Goal: Transaction & Acquisition: Purchase product/service

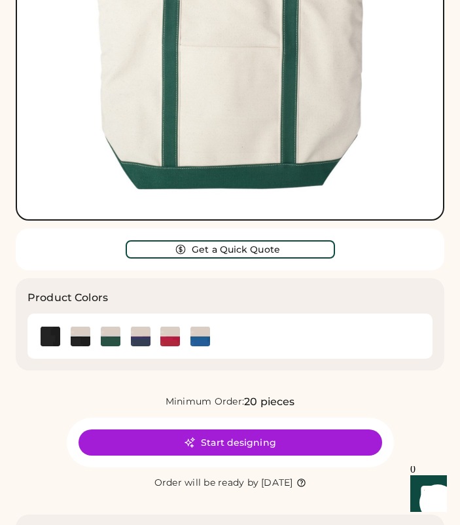
scroll to position [375, 0]
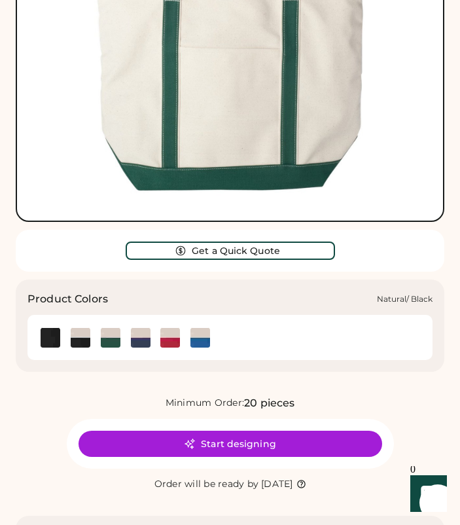
click at [78, 335] on img at bounding box center [81, 338] width 20 height 20
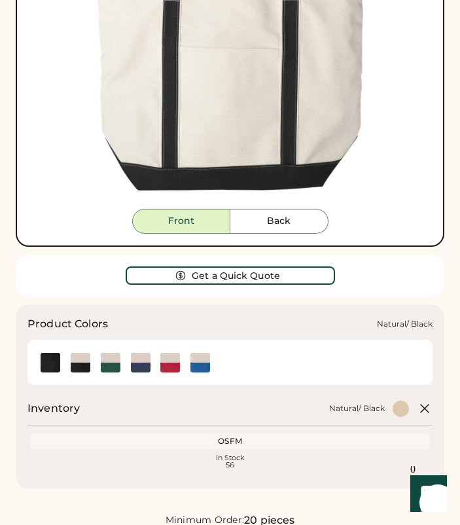
click at [75, 358] on img at bounding box center [81, 363] width 20 height 20
click at [207, 359] on img at bounding box center [200, 363] width 20 height 20
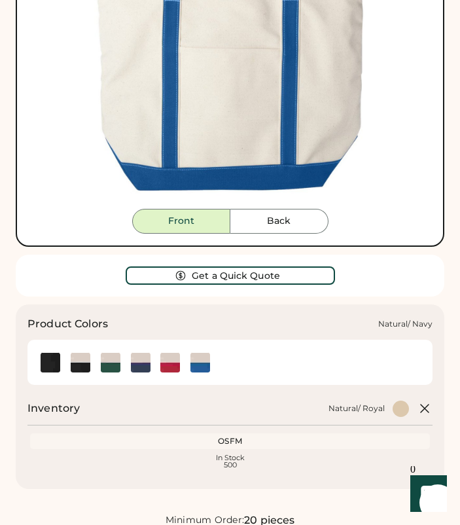
click at [138, 359] on img at bounding box center [141, 363] width 20 height 20
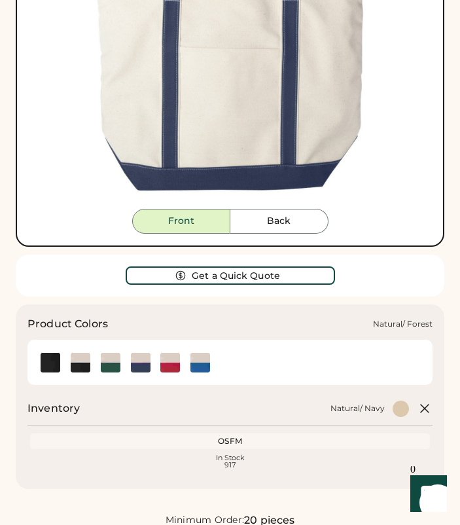
click at [106, 357] on img at bounding box center [111, 363] width 20 height 20
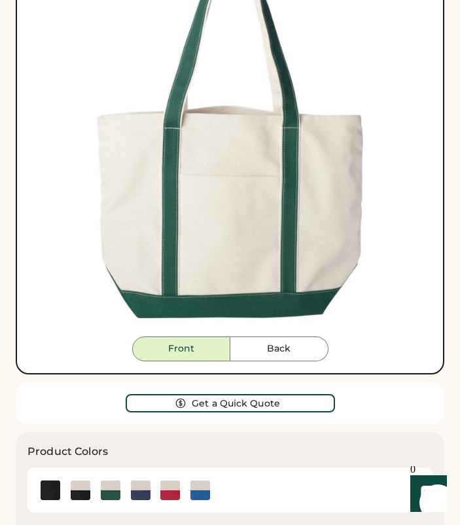
scroll to position [312, 0]
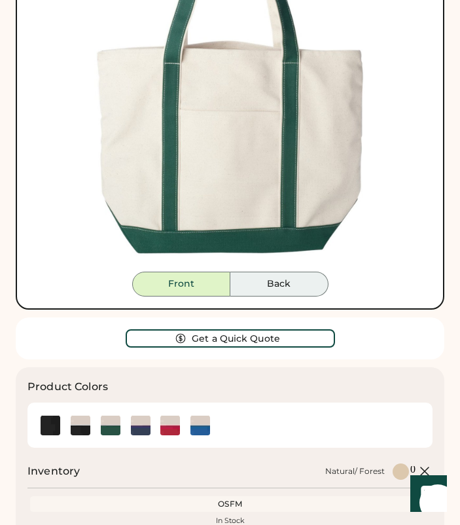
click at [272, 281] on button "Back" at bounding box center [279, 284] width 98 height 25
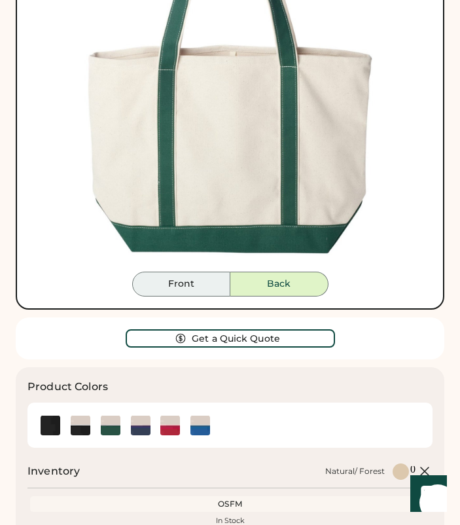
click at [194, 285] on button "Front" at bounding box center [181, 284] width 98 height 25
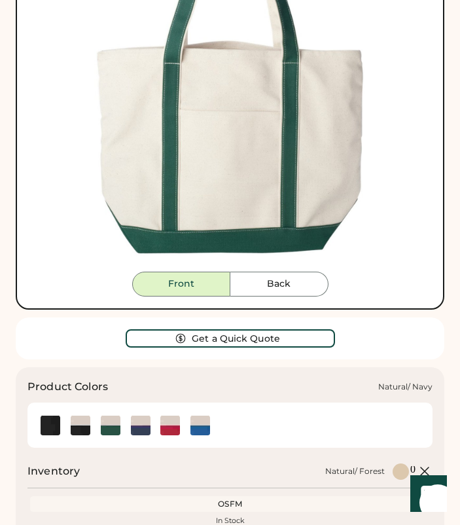
click at [140, 421] on img at bounding box center [141, 426] width 20 height 20
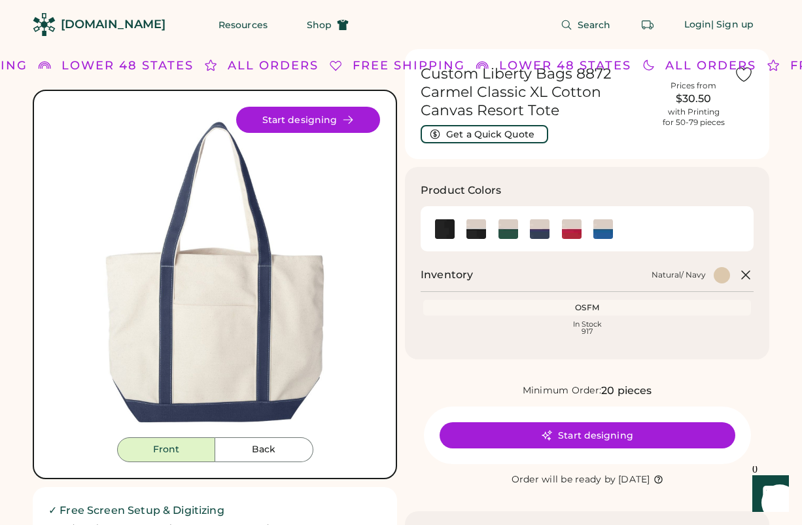
click at [108, 27] on div "[DOMAIN_NAME]" at bounding box center [113, 24] width 105 height 16
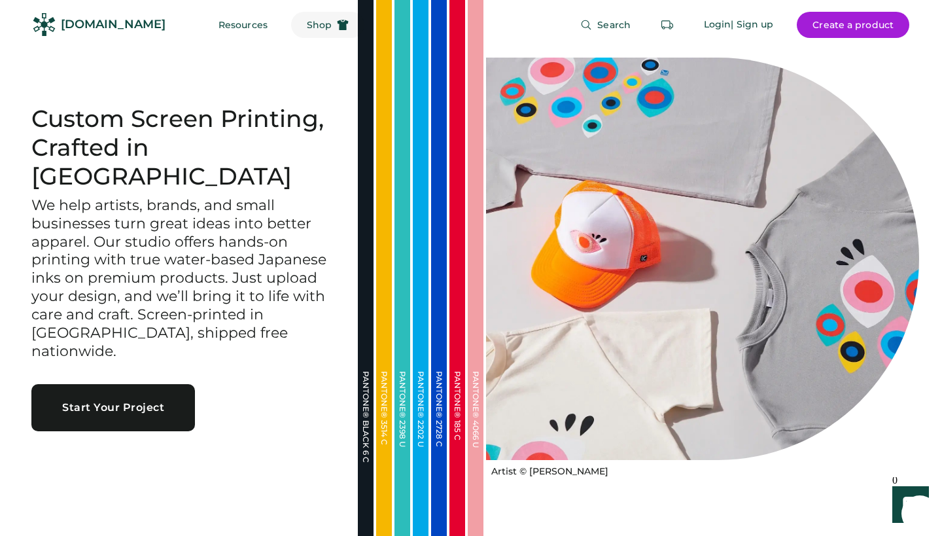
click at [307, 27] on span "Shop" at bounding box center [319, 24] width 25 height 9
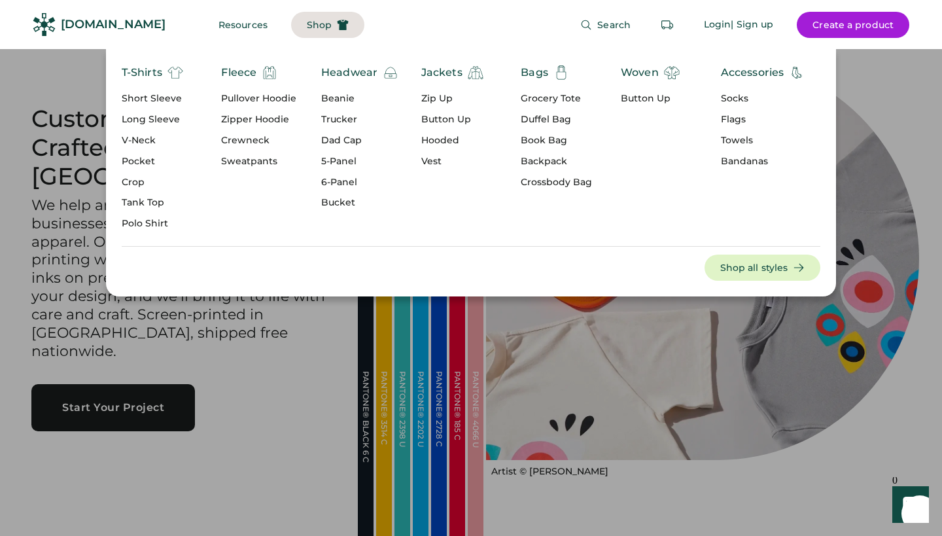
click at [147, 97] on div "Short Sleeve" at bounding box center [153, 98] width 62 height 13
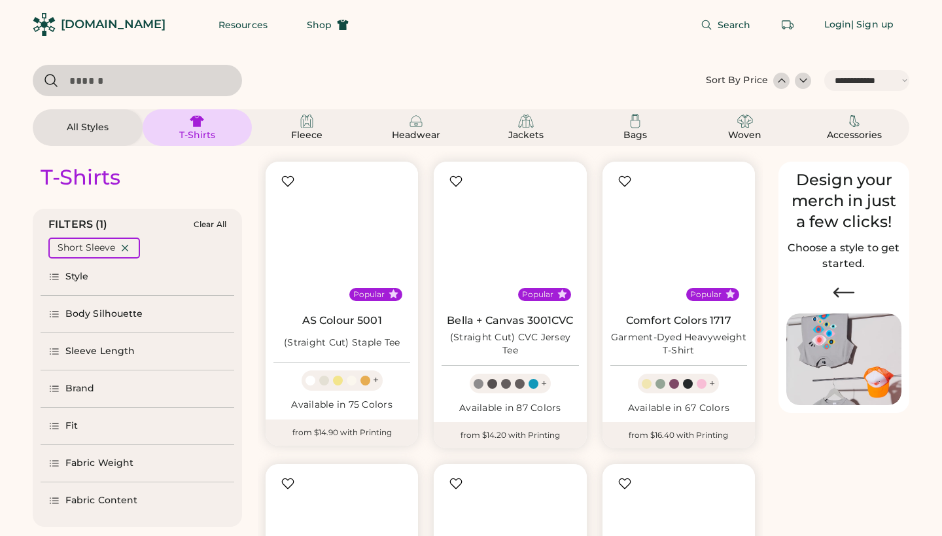
select select "*****"
select select "*"
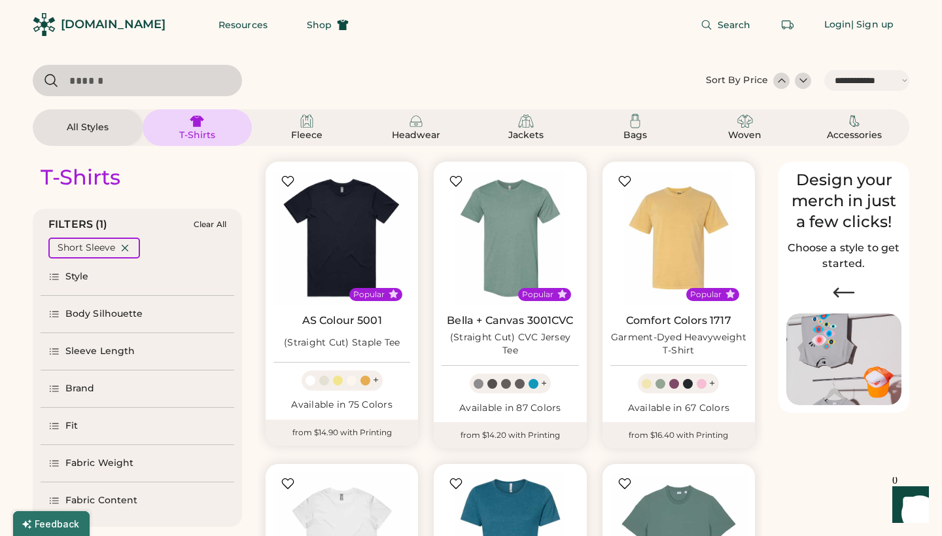
click at [76, 389] on div "Brand" at bounding box center [79, 388] width 29 height 13
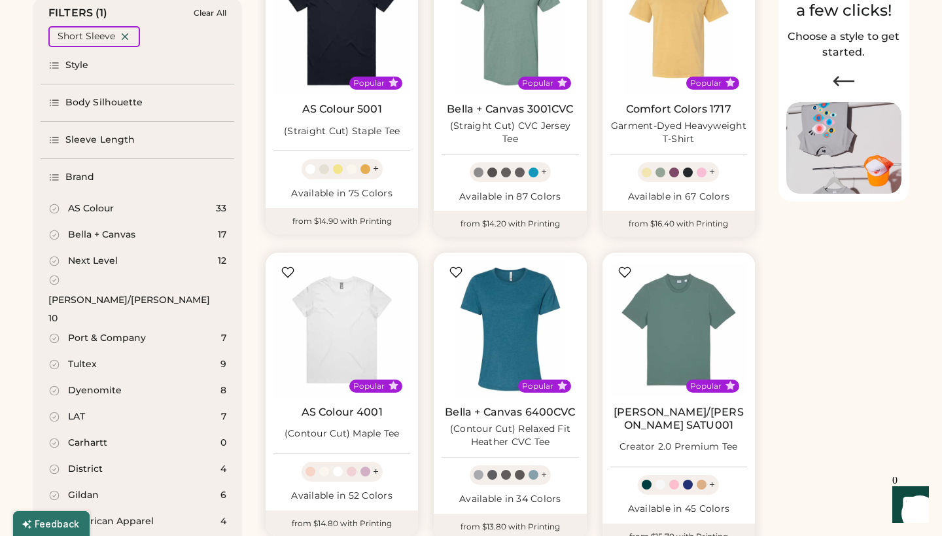
select select "*****"
select select "*"
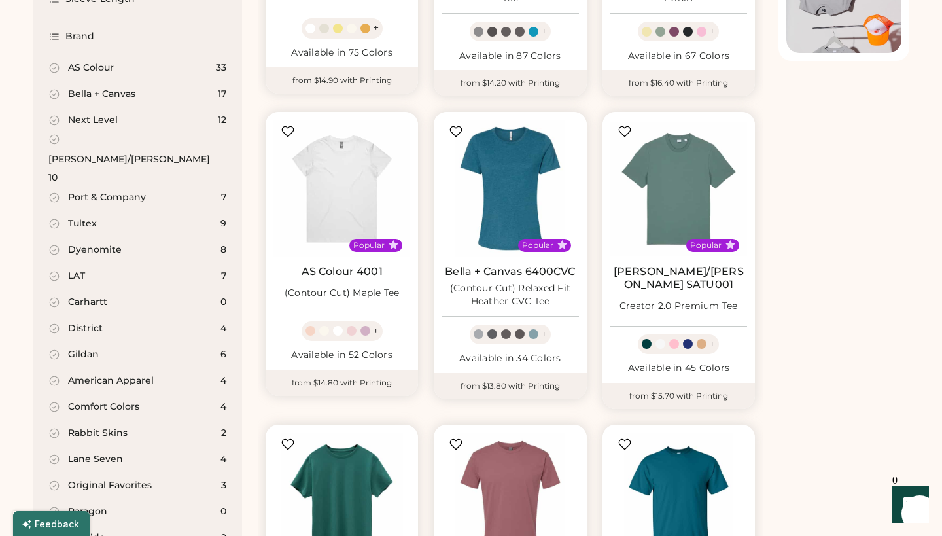
scroll to position [368, 0]
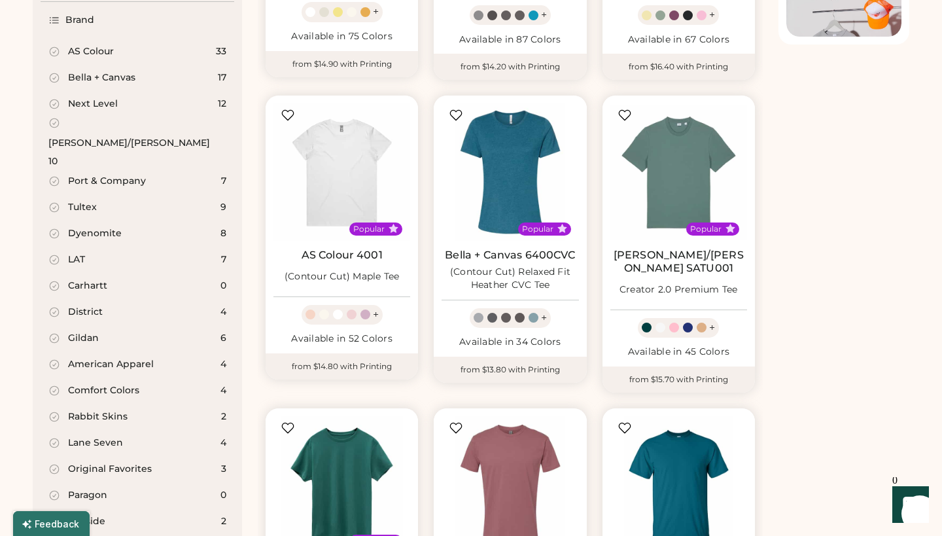
click at [54, 77] on icon at bounding box center [54, 78] width 12 height 12
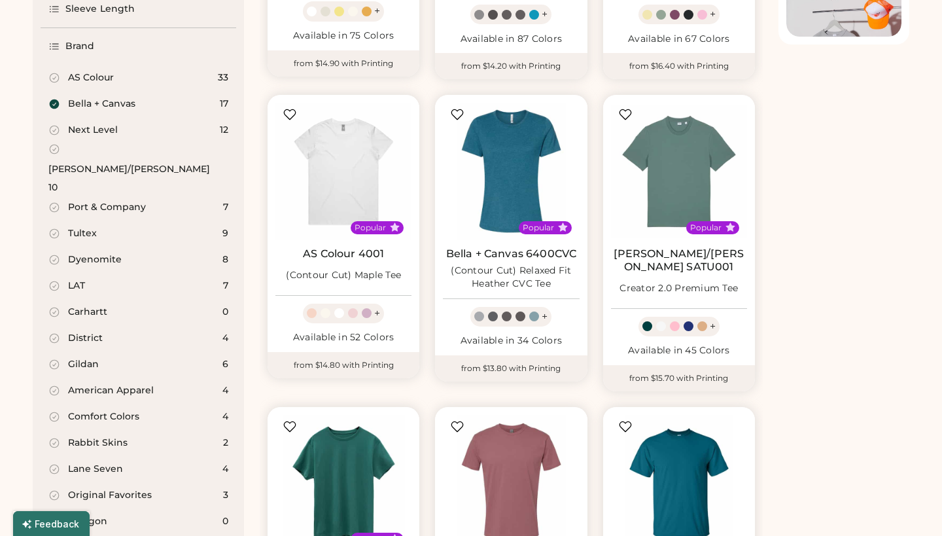
select select "*****"
select select "*"
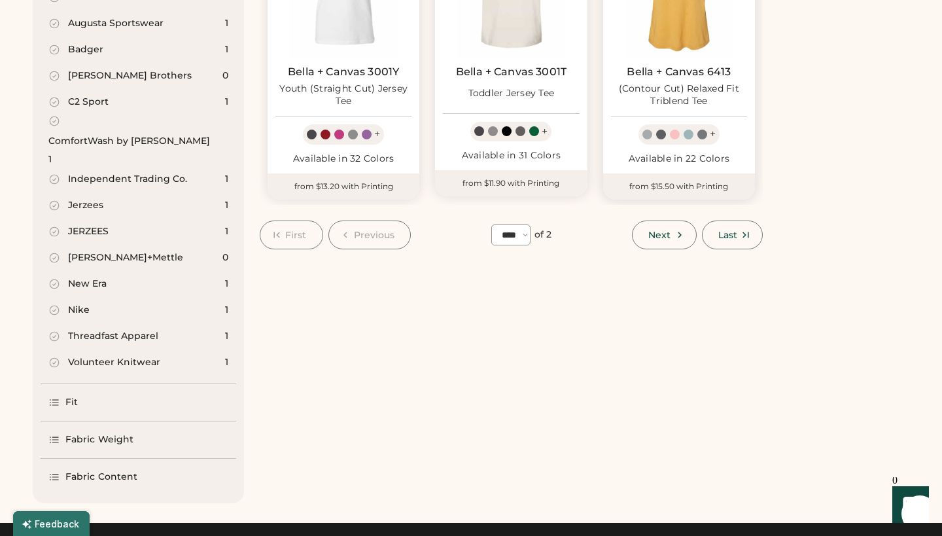
scroll to position [1154, 0]
click at [665, 221] on button "Next" at bounding box center [664, 235] width 64 height 29
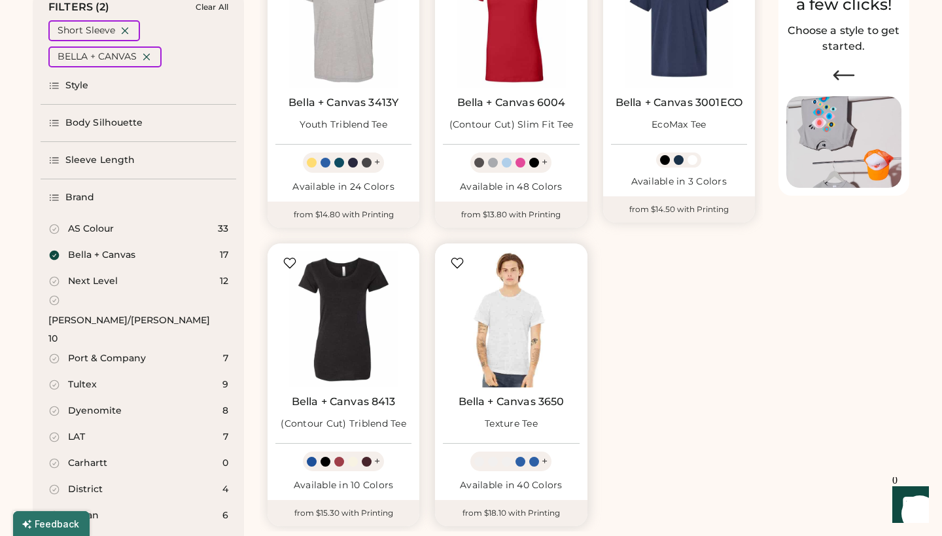
scroll to position [400, 0]
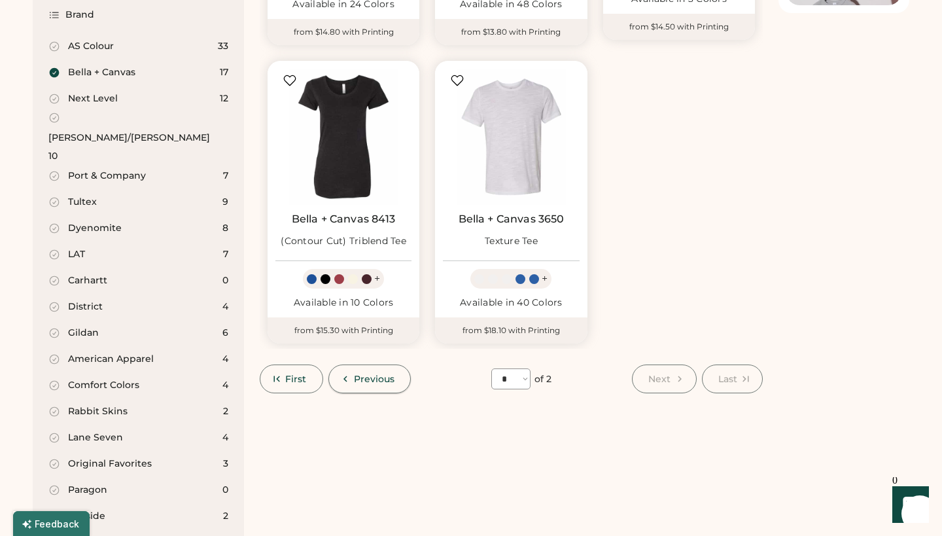
click at [356, 374] on span "Previous" at bounding box center [374, 378] width 41 height 9
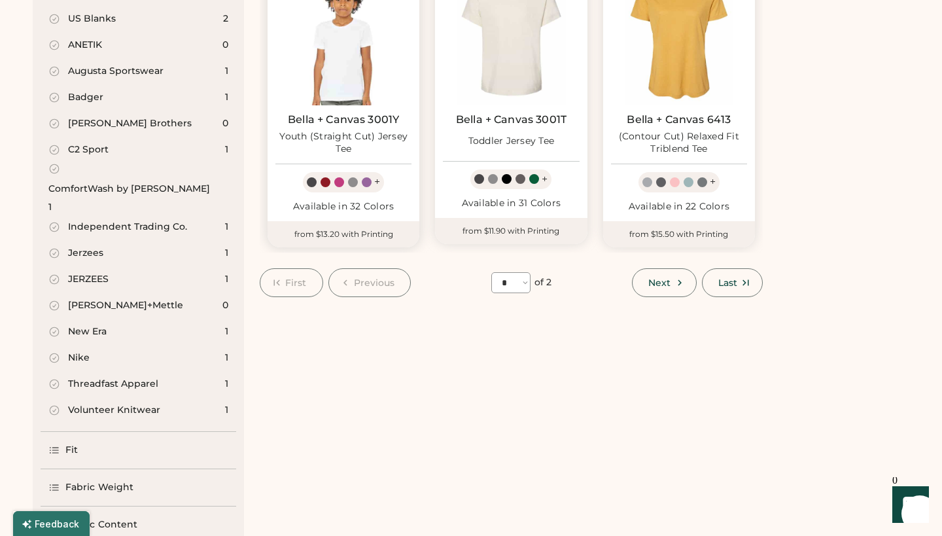
scroll to position [1118, 0]
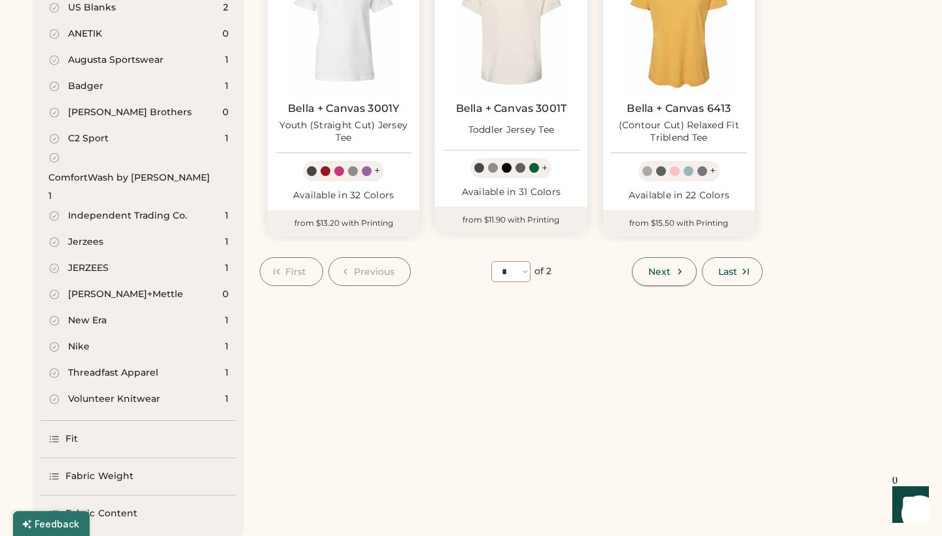
click at [662, 267] on span "Next" at bounding box center [660, 271] width 22 height 9
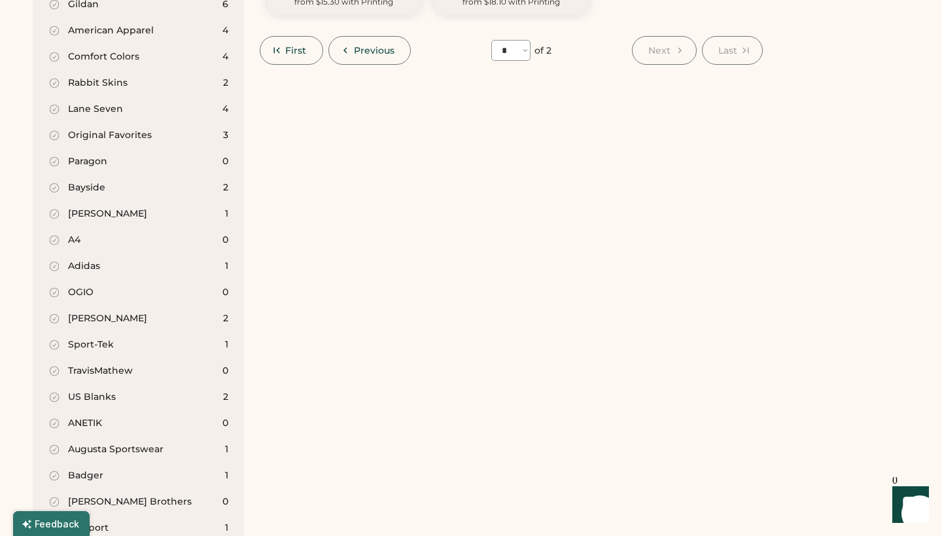
scroll to position [652, 0]
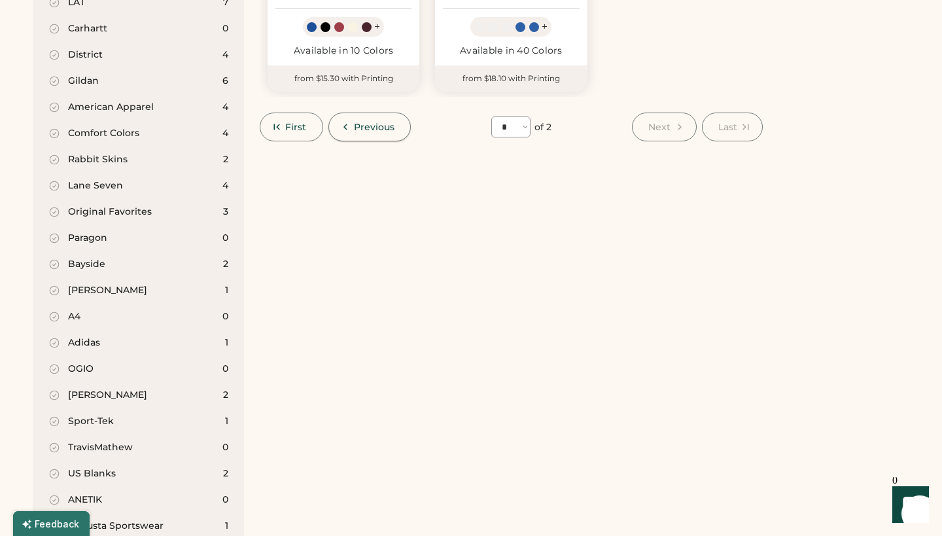
click at [360, 122] on span "Previous" at bounding box center [374, 126] width 41 height 9
select select "*"
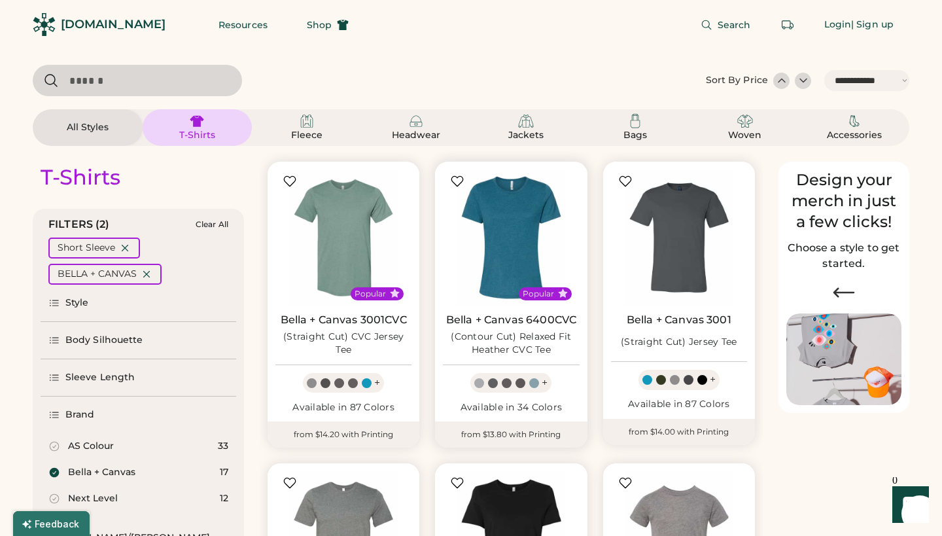
scroll to position [0, 0]
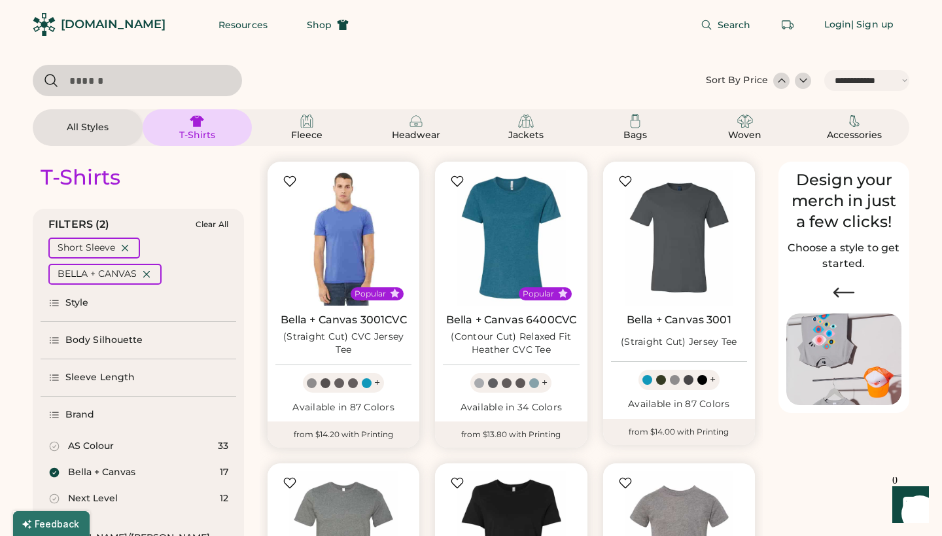
click at [357, 243] on img at bounding box center [344, 237] width 136 height 136
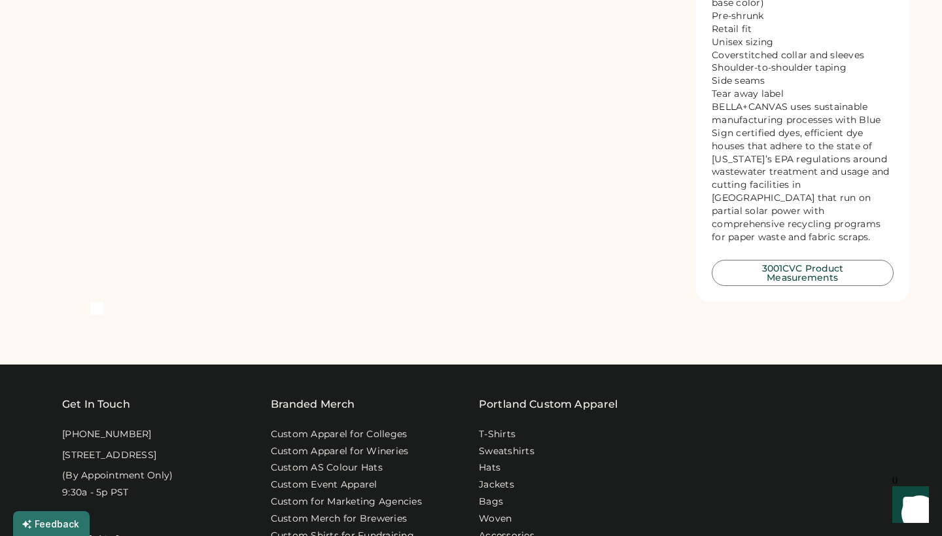
scroll to position [888, 0]
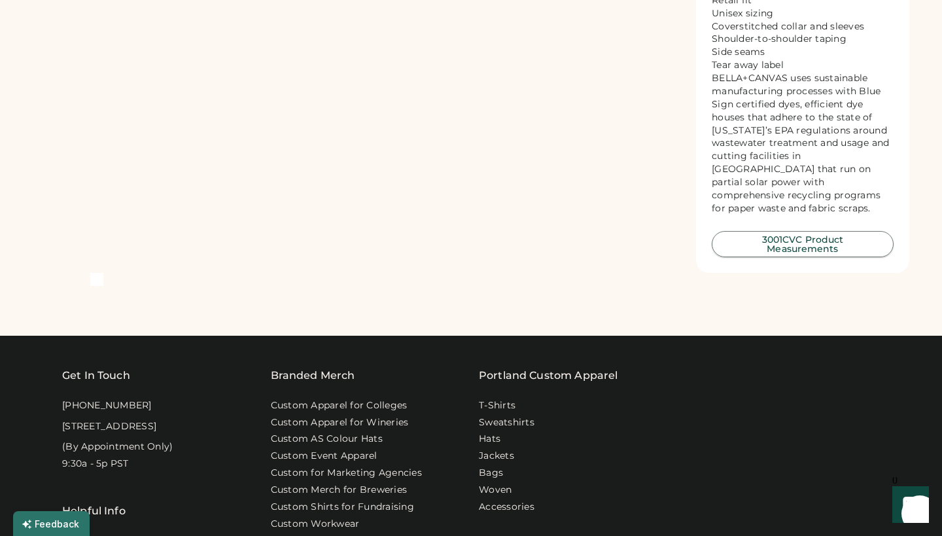
click at [805, 231] on button "3001CVC Product Measurements" at bounding box center [803, 244] width 182 height 26
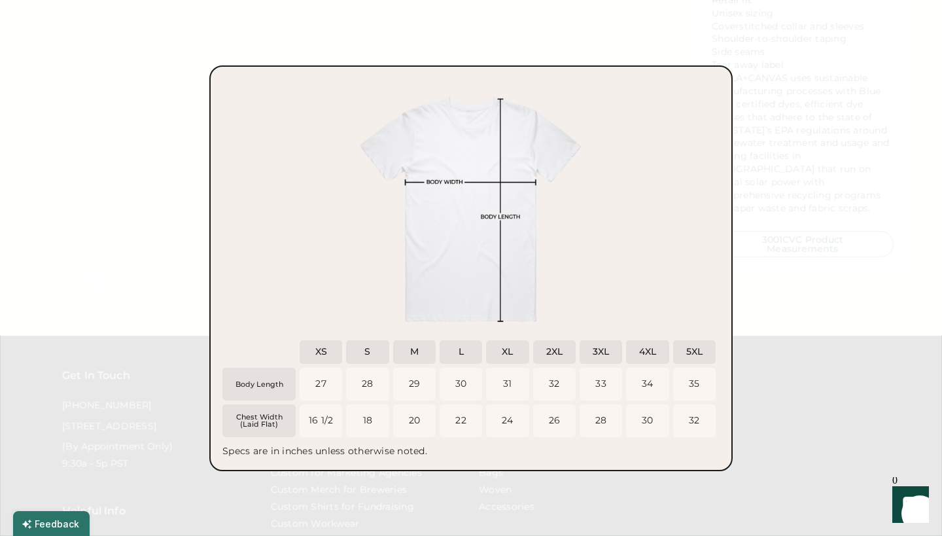
click at [800, 86] on div at bounding box center [471, 268] width 942 height 536
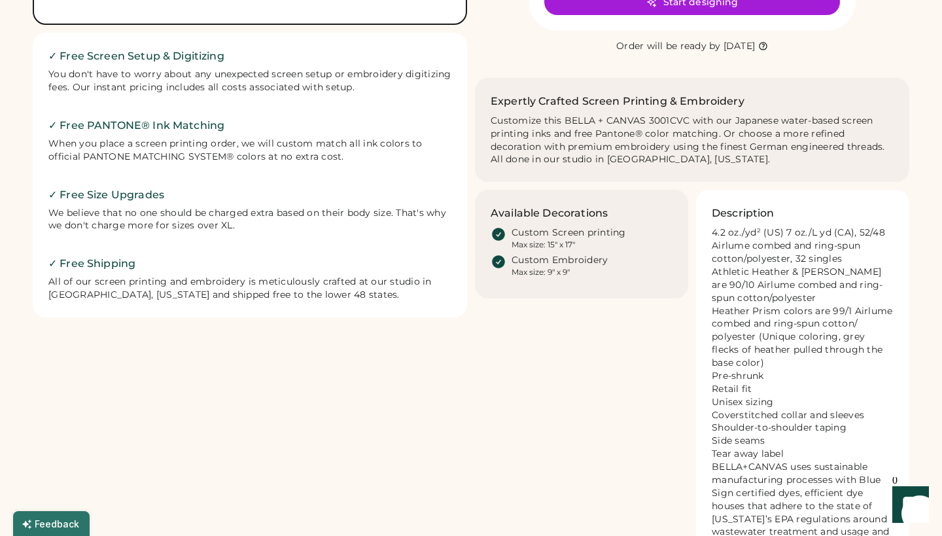
scroll to position [501, 0]
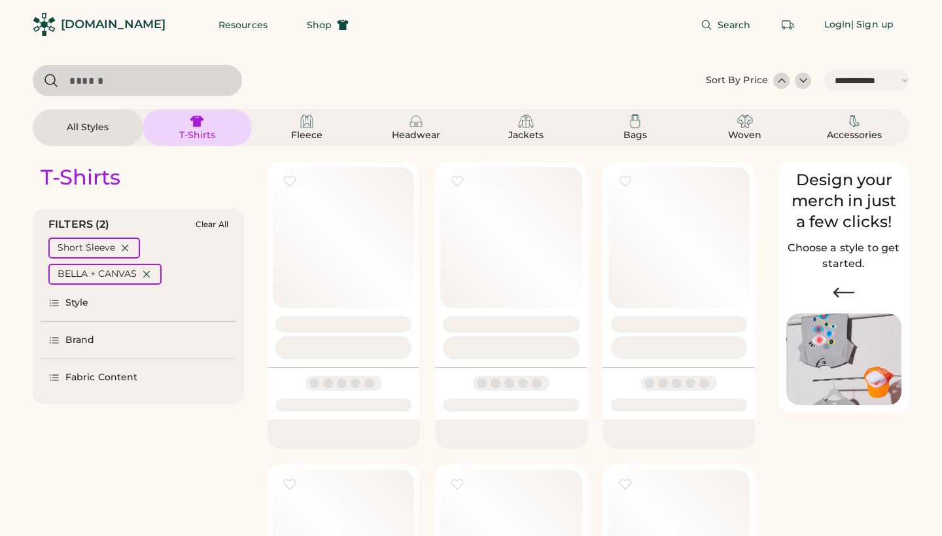
select select "*****"
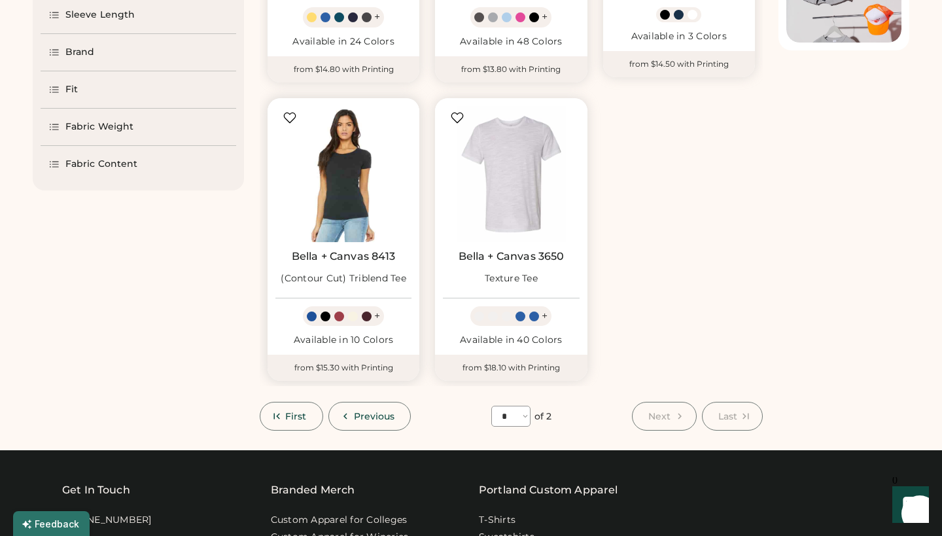
scroll to position [410, 0]
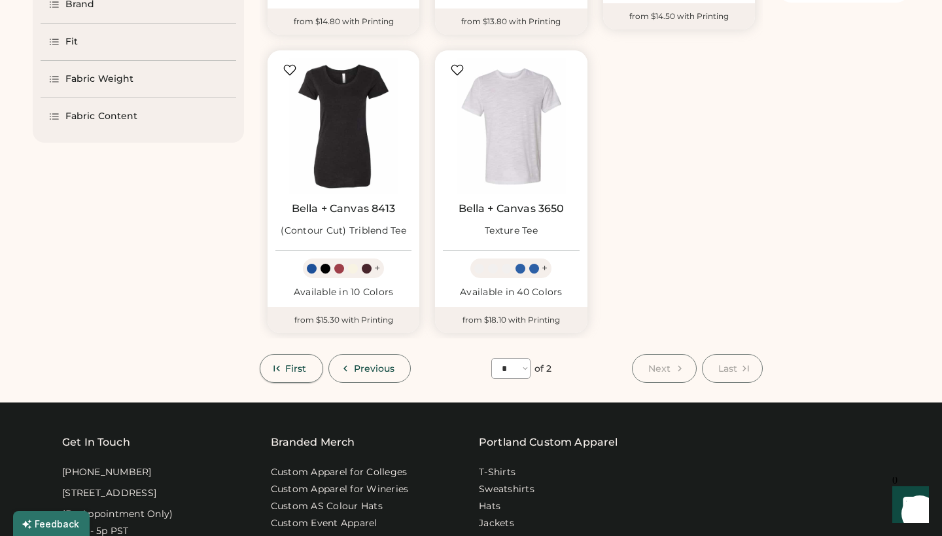
click at [298, 367] on span "First" at bounding box center [296, 368] width 22 height 9
select select "*"
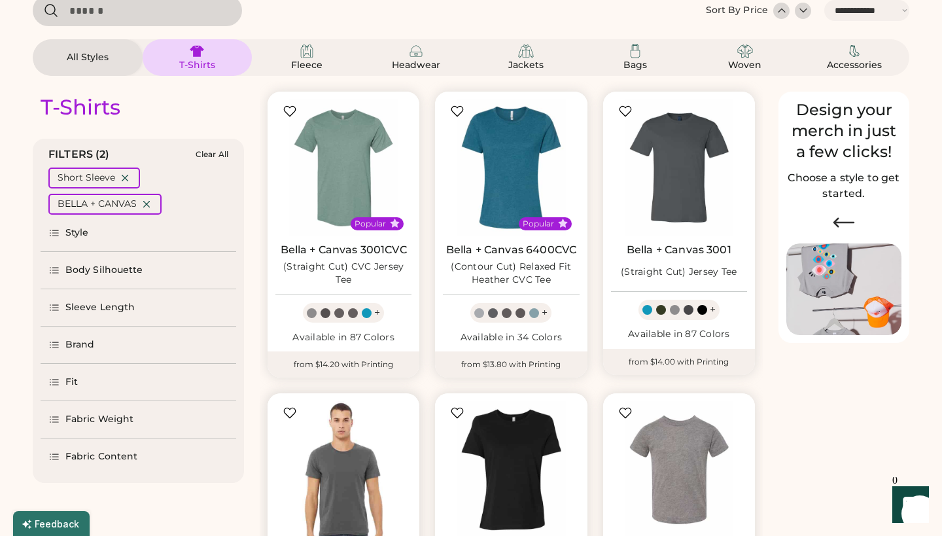
scroll to position [69, 0]
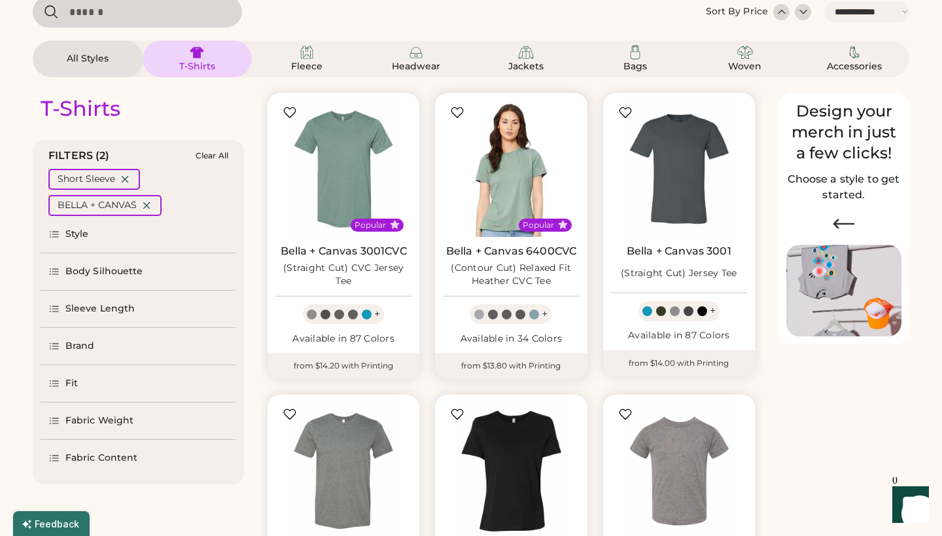
click at [516, 173] on img at bounding box center [511, 169] width 136 height 136
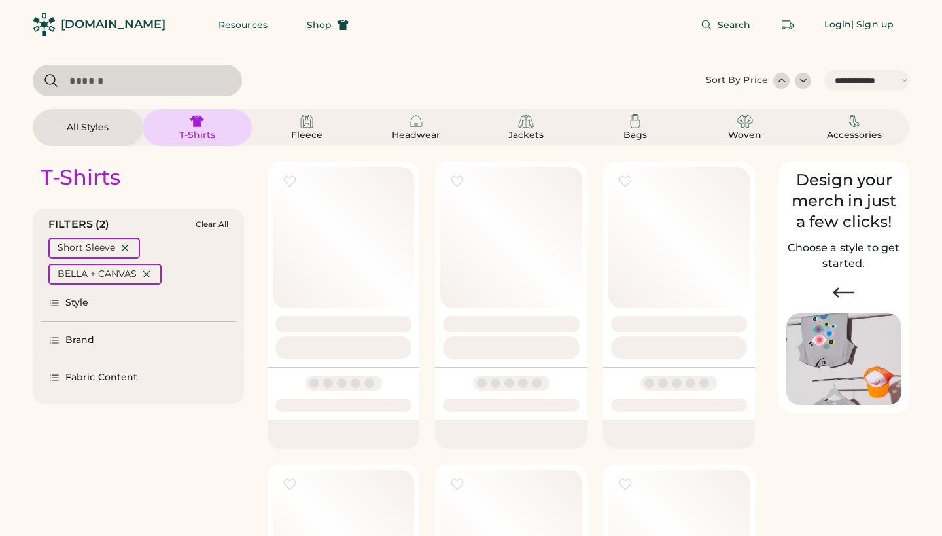
select select "*****"
select select "*"
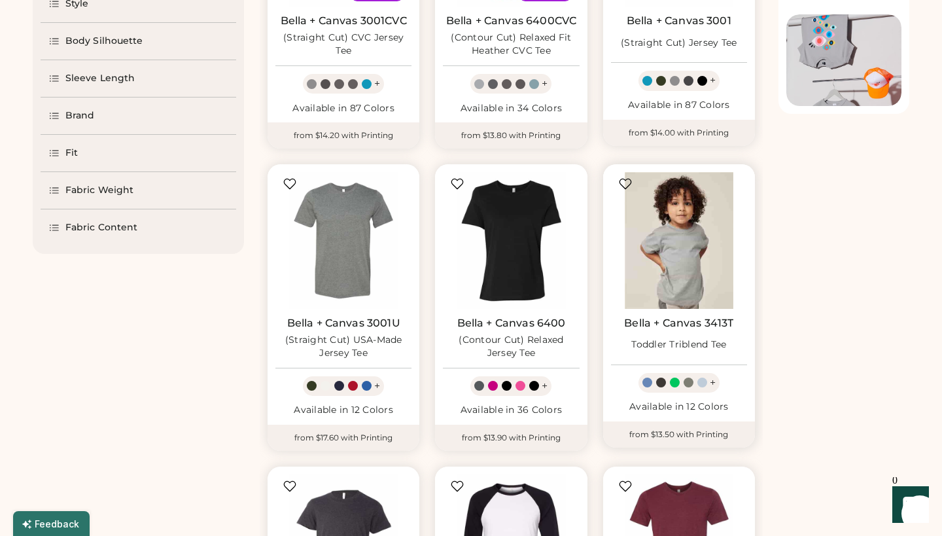
scroll to position [297, 0]
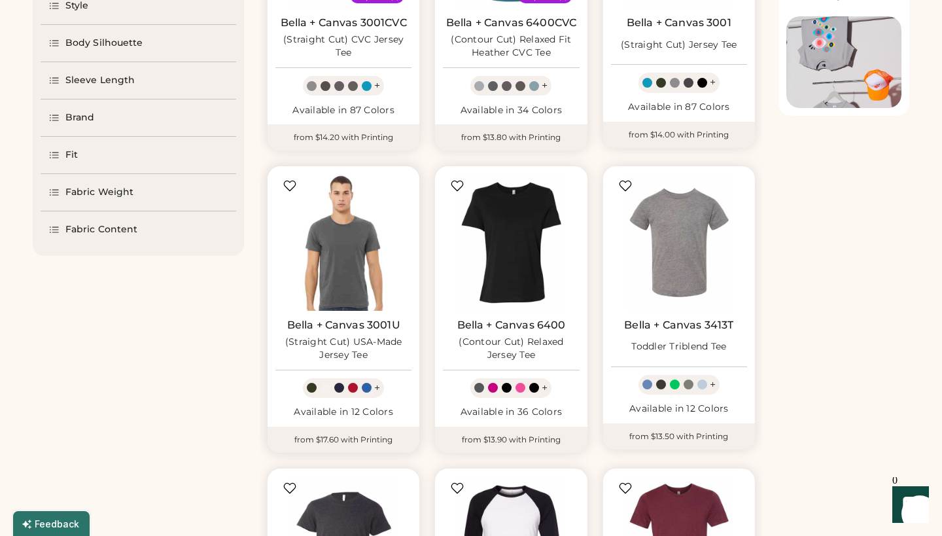
click at [349, 236] on img at bounding box center [344, 242] width 136 height 136
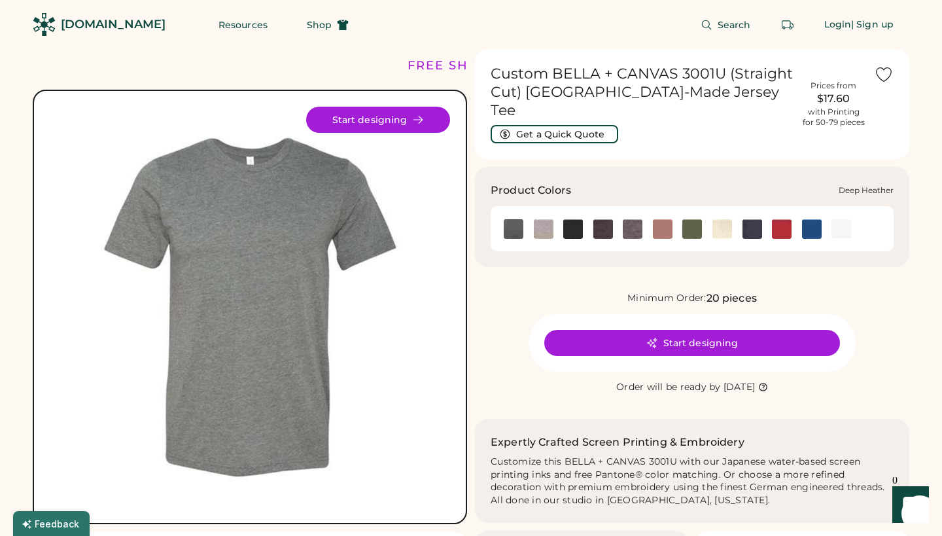
click at [630, 219] on img at bounding box center [633, 229] width 20 height 20
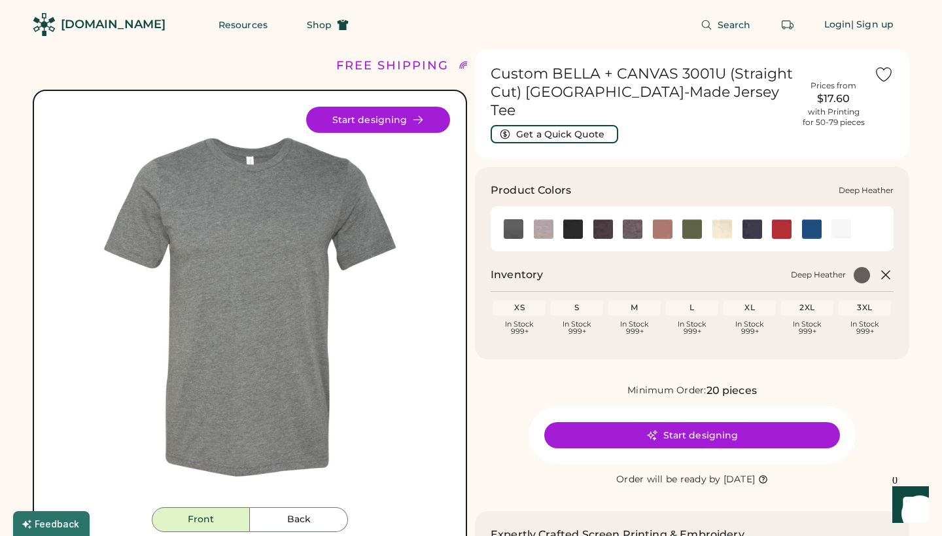
click at [632, 219] on img at bounding box center [633, 229] width 20 height 20
click at [575, 219] on img at bounding box center [573, 229] width 20 height 20
click at [601, 219] on img at bounding box center [604, 229] width 20 height 20
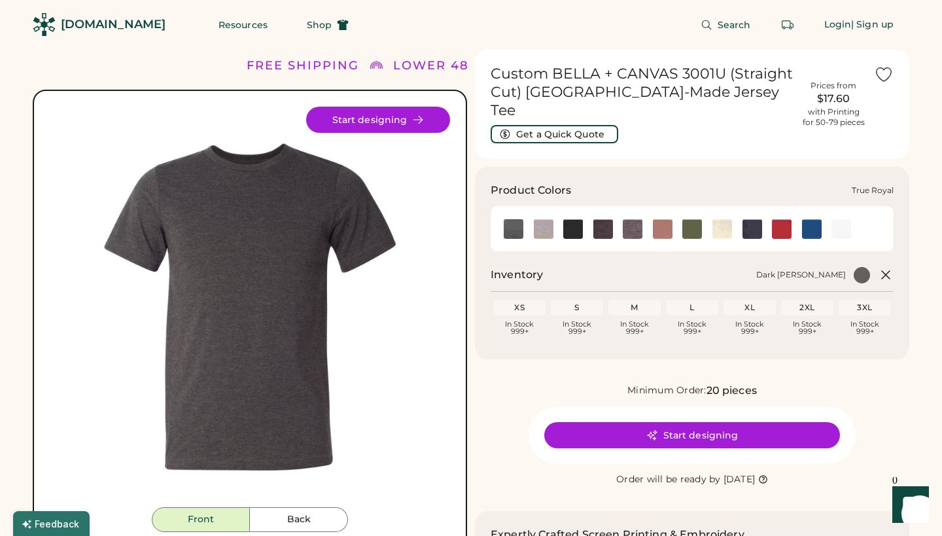
click at [811, 219] on img at bounding box center [812, 229] width 20 height 20
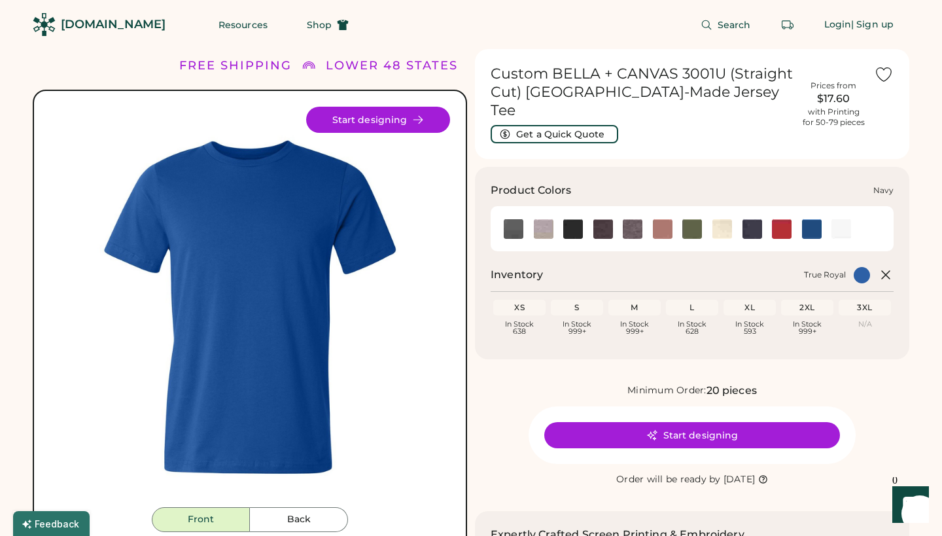
click at [750, 219] on img at bounding box center [753, 229] width 20 height 20
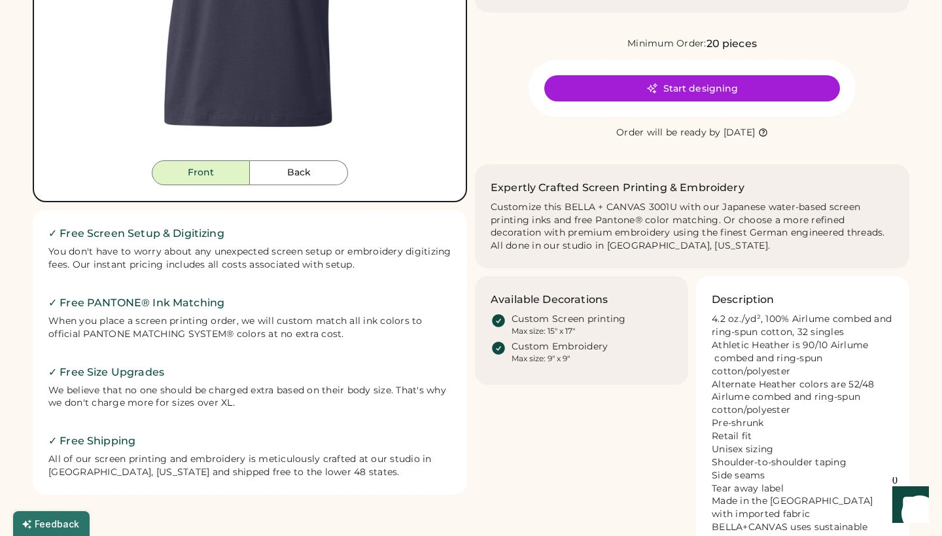
scroll to position [79, 0]
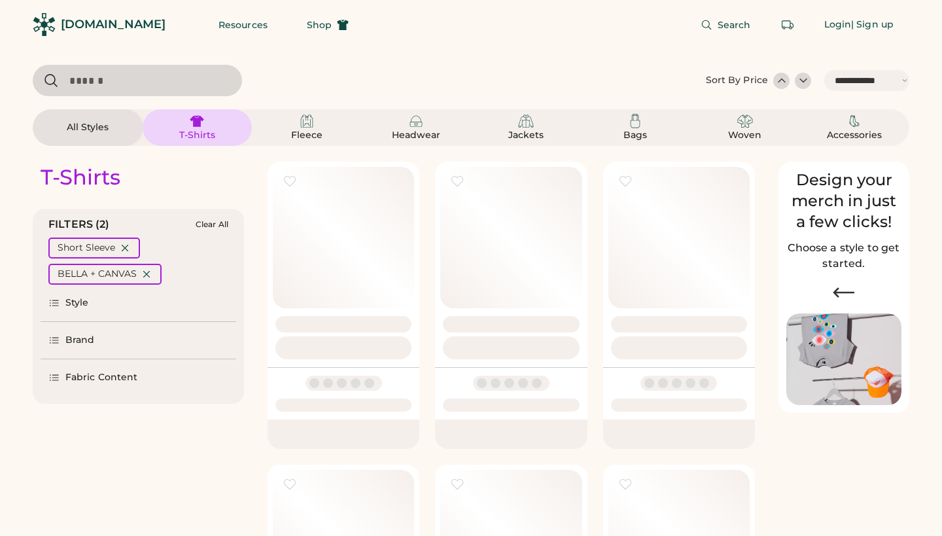
select select "*****"
select select "*"
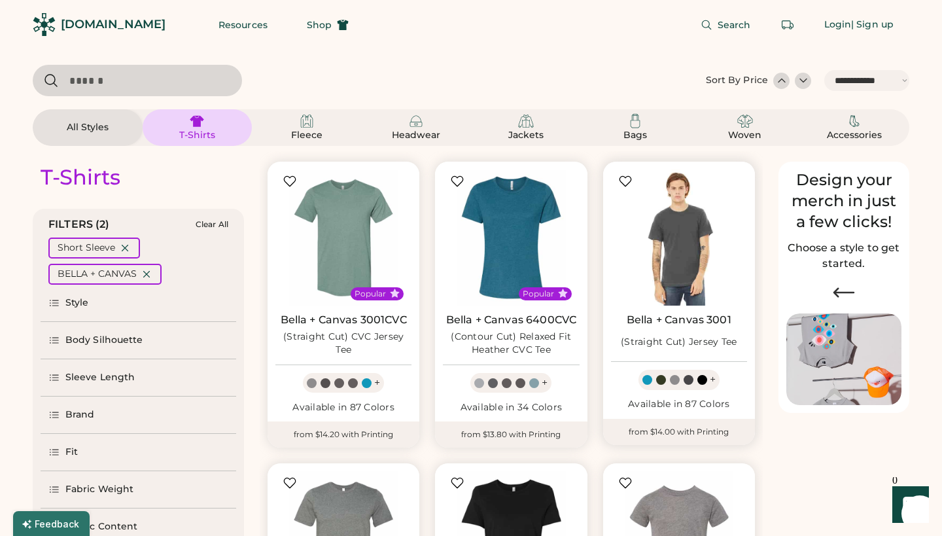
click at [694, 243] on img at bounding box center [679, 237] width 136 height 136
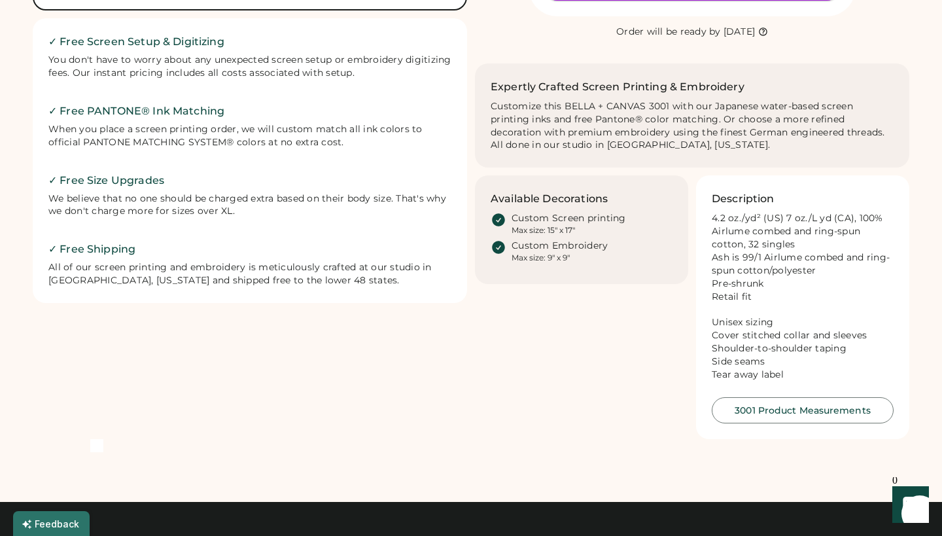
scroll to position [515, 0]
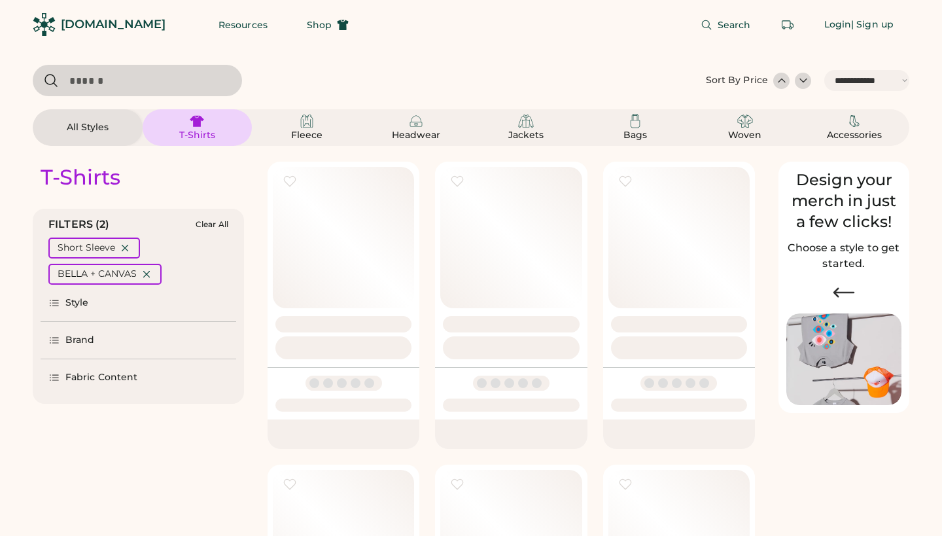
select select "*****"
select select "*"
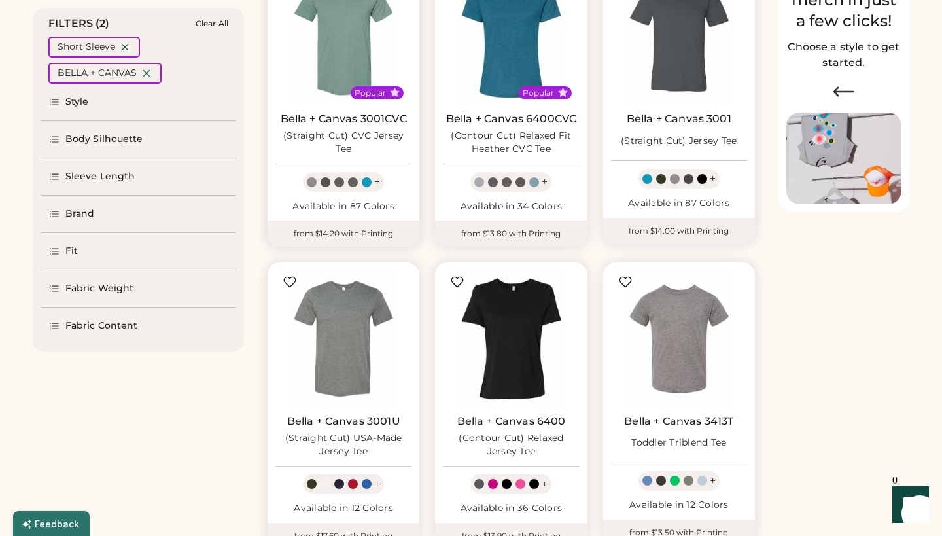
select select "*****"
select select "*"
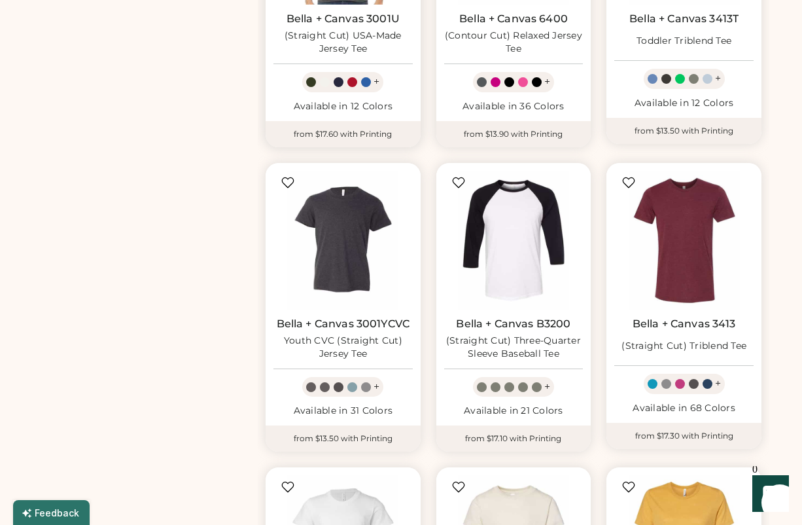
scroll to position [611, 0]
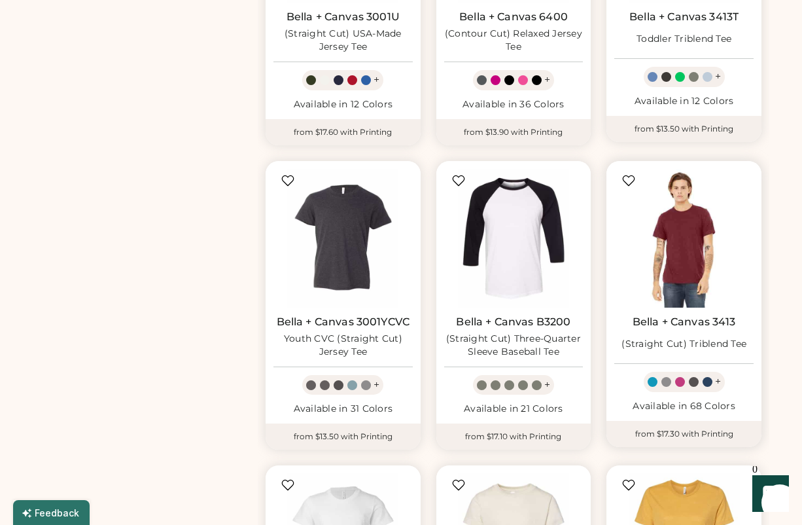
click at [696, 236] on img at bounding box center [683, 238] width 139 height 139
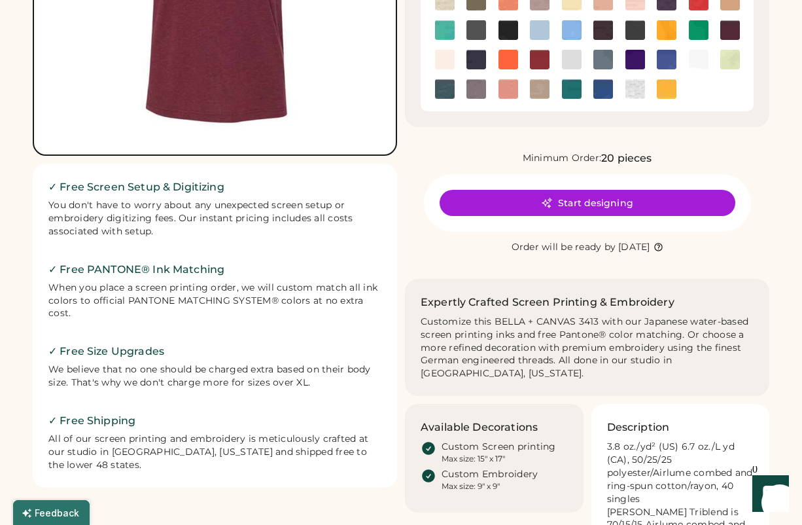
scroll to position [306, 0]
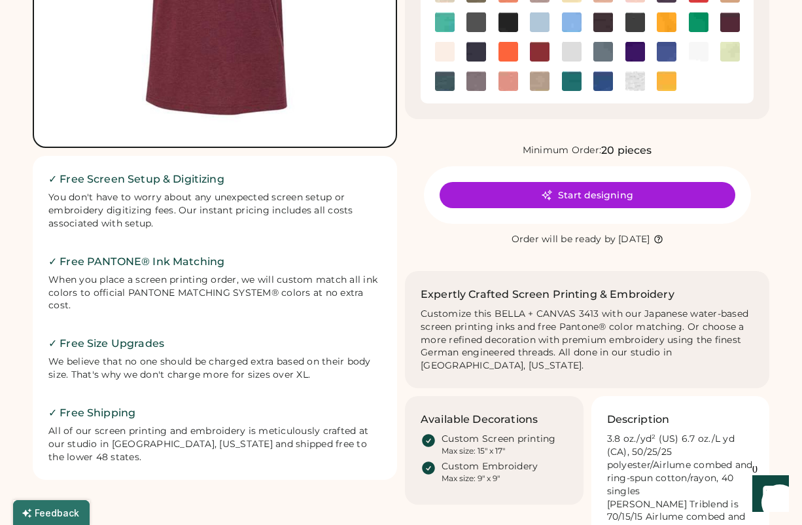
click at [593, 196] on button "Start designing" at bounding box center [588, 195] width 296 height 26
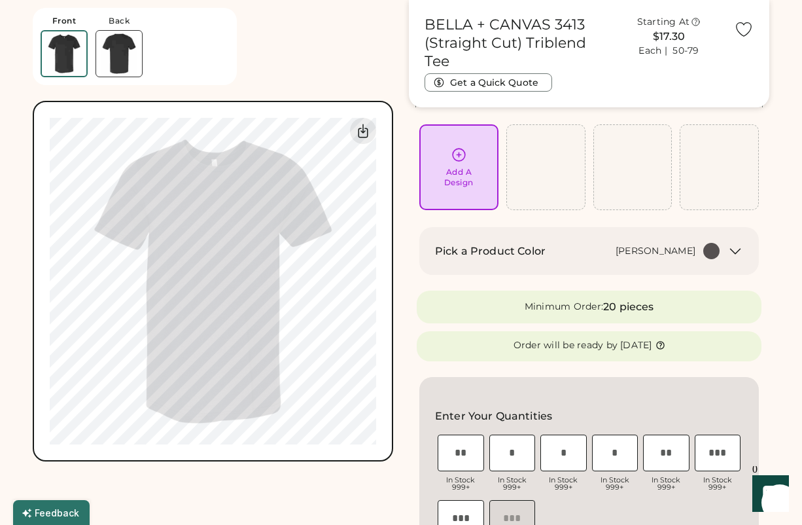
scroll to position [80, 0]
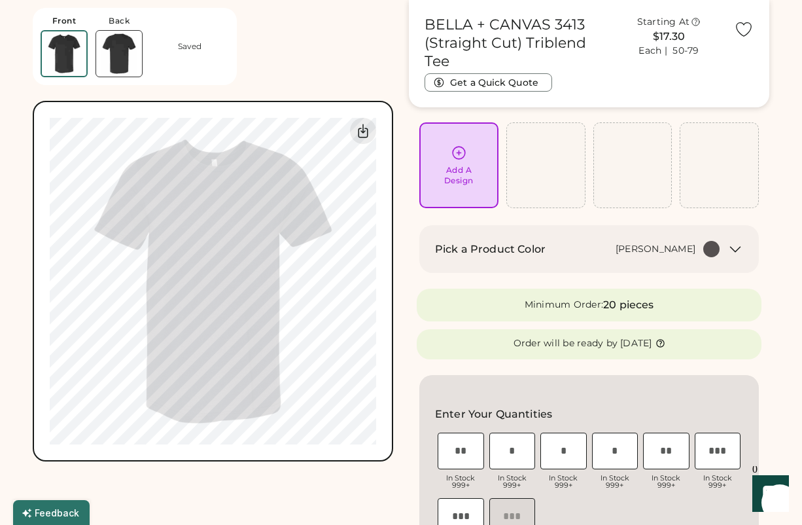
click at [670, 244] on div "[PERSON_NAME]" at bounding box center [656, 249] width 80 height 13
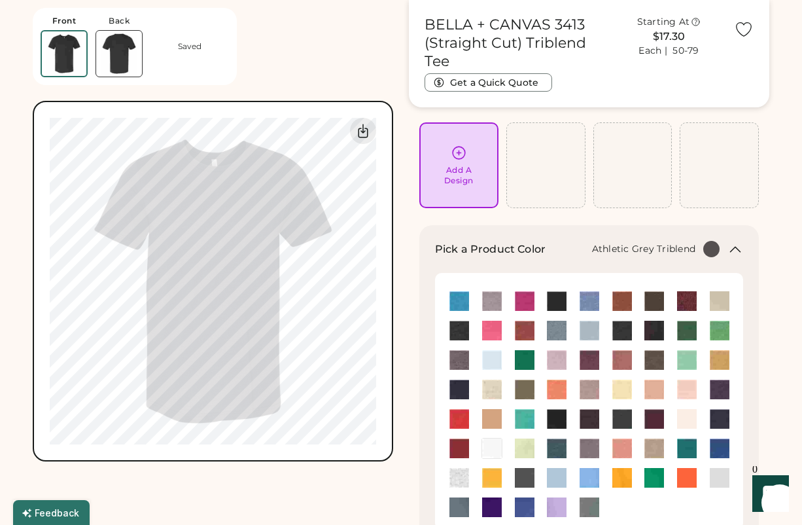
click at [493, 293] on img at bounding box center [492, 301] width 20 height 20
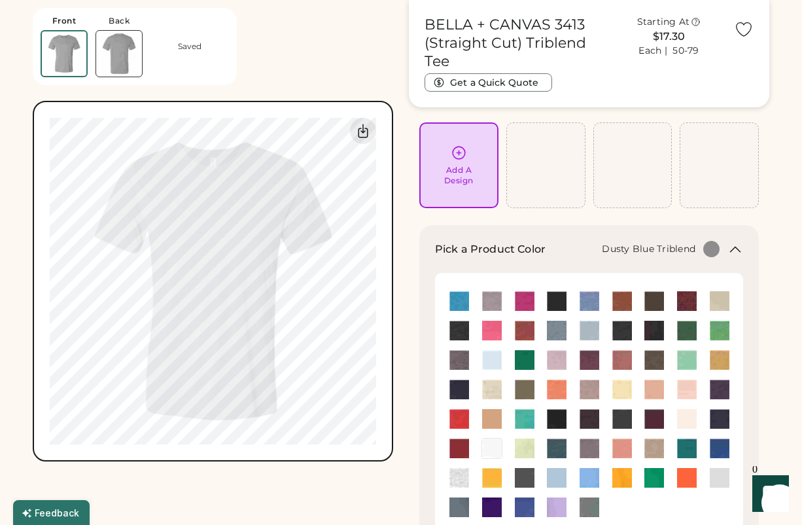
click at [593, 327] on img at bounding box center [590, 331] width 20 height 20
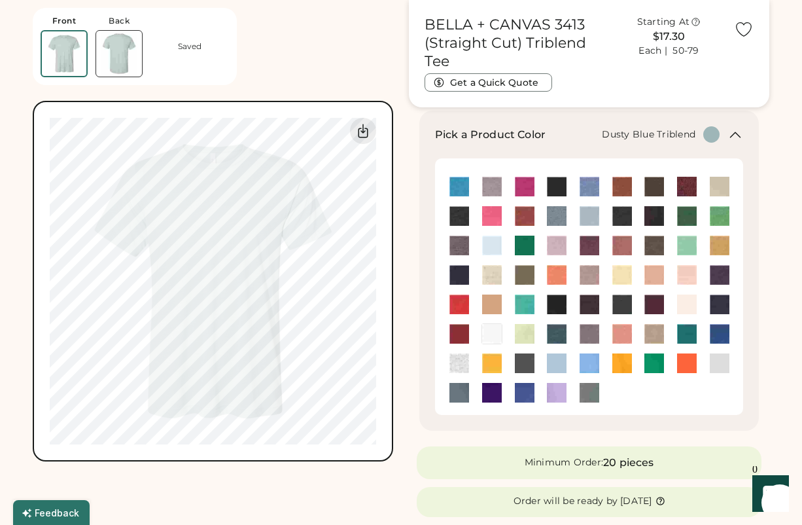
scroll to position [217, 0]
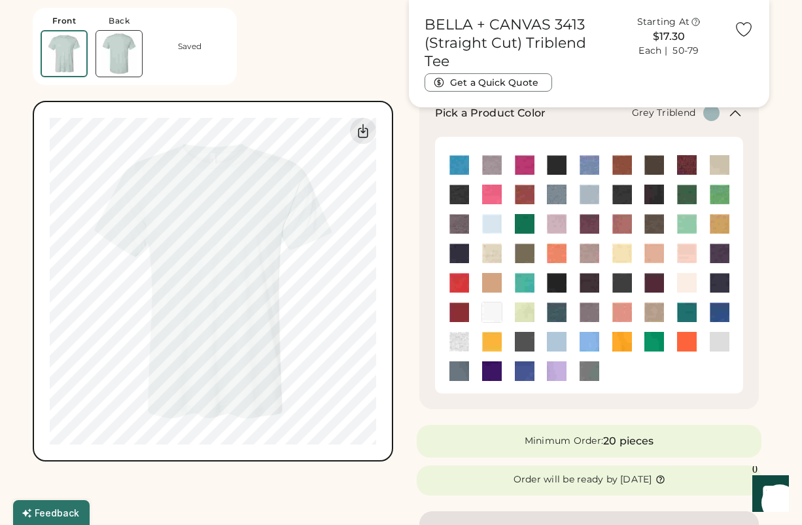
click at [462, 219] on img at bounding box center [460, 224] width 20 height 20
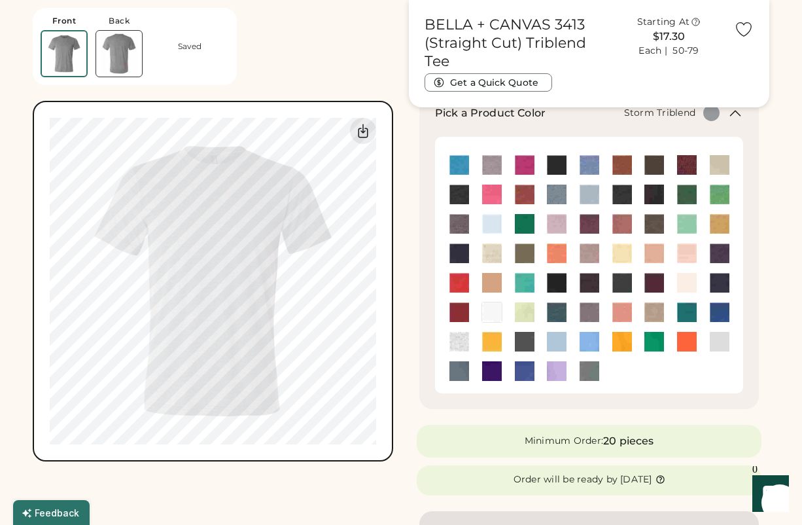
click at [587, 314] on img at bounding box center [590, 312] width 20 height 20
click at [718, 346] on img at bounding box center [720, 342] width 20 height 20
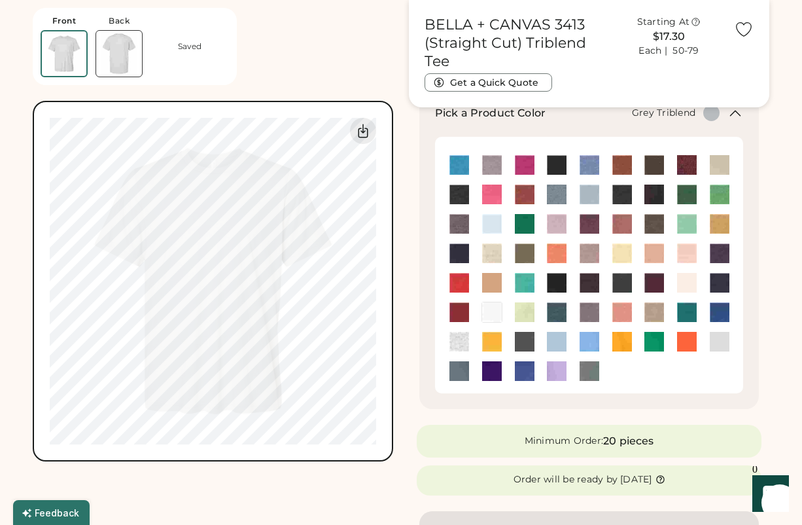
click at [460, 223] on img at bounding box center [460, 224] width 20 height 20
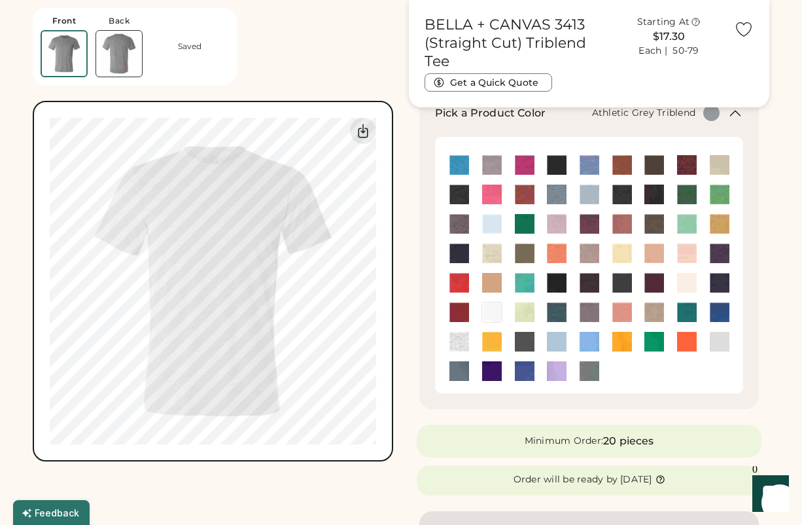
click at [493, 163] on img at bounding box center [492, 165] width 20 height 20
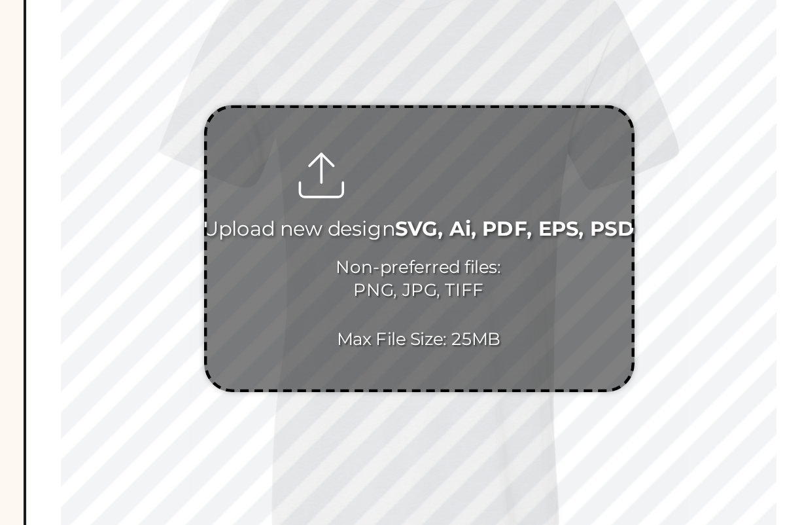
scroll to position [179, 0]
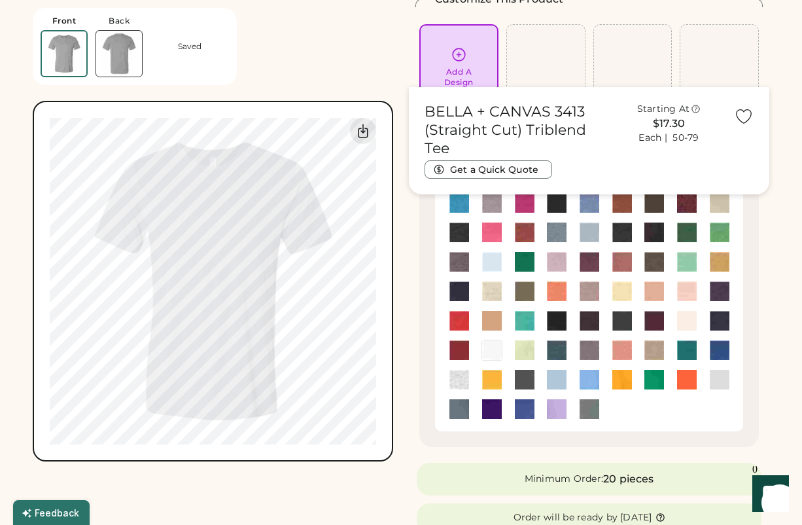
click at [362, 54] on div "Front Back Saved Upload new design SVG, Ai, PDF, EPS, PSD Non-preferred files: …" at bounding box center [213, 230] width 361 height 461
click at [459, 260] on img at bounding box center [460, 262] width 20 height 20
click at [378, 47] on div "Front Back Saved Upload new design SVG, Ai, PDF, EPS, PSD Non-preferred files: …" at bounding box center [213, 230] width 361 height 461
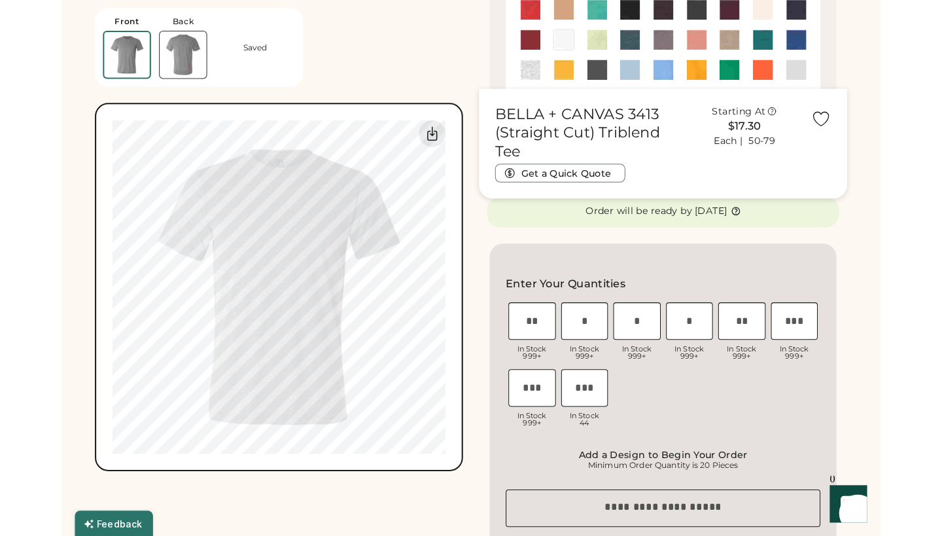
scroll to position [545, 0]
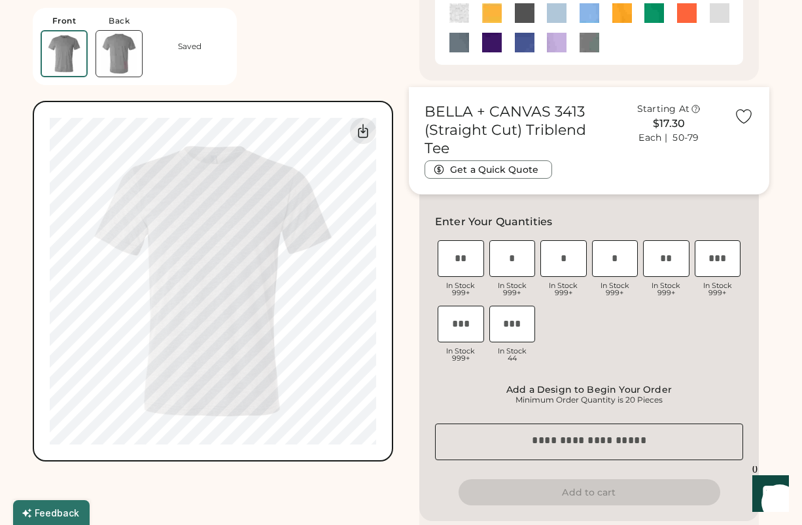
click at [611, 264] on input "input" at bounding box center [615, 258] width 46 height 37
type input "**"
click at [666, 257] on input "input" at bounding box center [666, 258] width 46 height 37
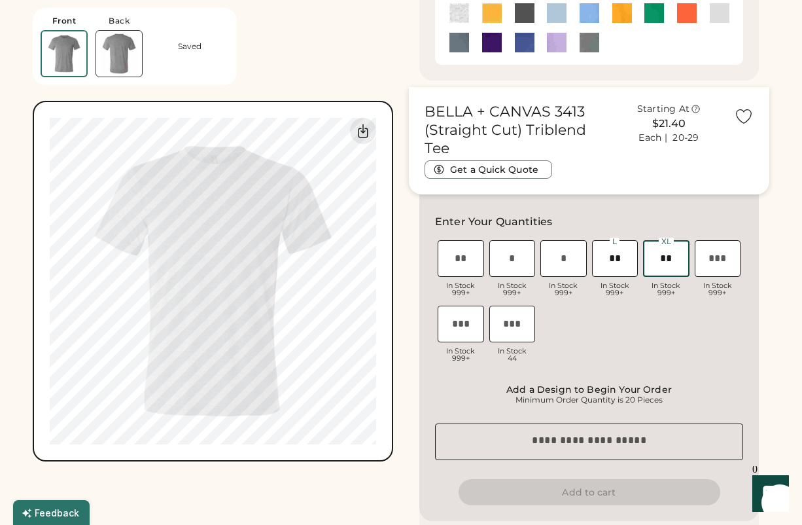
type input "**"
click at [565, 258] on input "input" at bounding box center [564, 258] width 46 height 37
type input "*"
click at [512, 256] on input "input" at bounding box center [513, 258] width 46 height 37
type input "*"
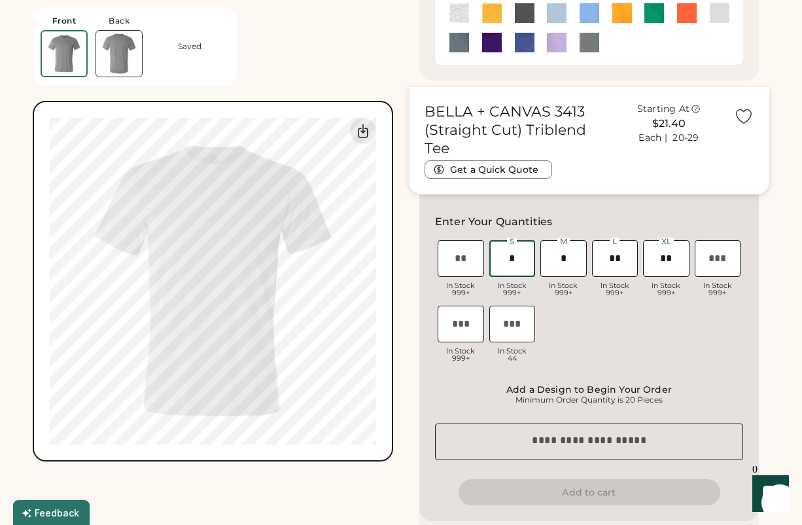
click at [589, 340] on div "XS In Stock 999+ S In Stock 999+ M In Stock 999+ L In Stock 999+ XL In Stock 99…" at bounding box center [589, 303] width 308 height 131
click at [518, 256] on input "input" at bounding box center [513, 258] width 46 height 37
type input "*"
click at [567, 255] on input "input" at bounding box center [564, 258] width 46 height 37
type input "*"
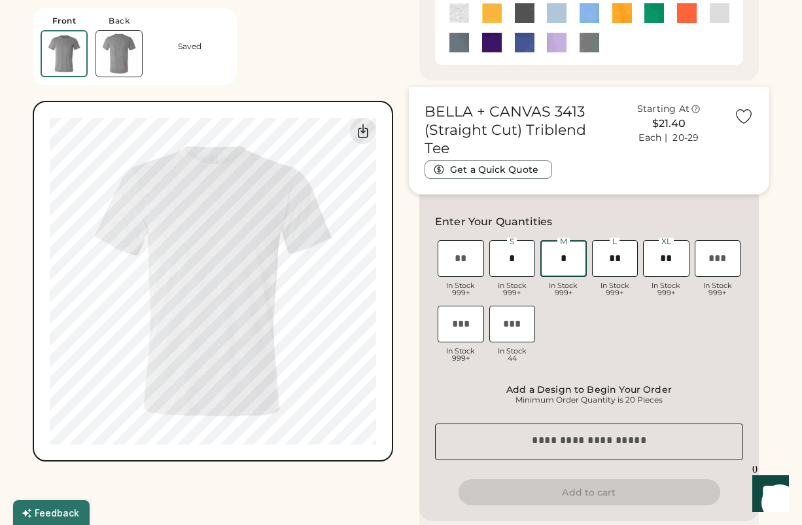
click at [620, 255] on input "input" at bounding box center [615, 258] width 46 height 37
click at [643, 313] on div "XS In Stock 999+ S In Stock 999+ M In Stock 999+ L In Stock 999+ XL In Stock 99…" at bounding box center [589, 303] width 308 height 131
click at [517, 255] on input "input" at bounding box center [513, 258] width 46 height 37
type input "*"
click at [569, 255] on input "input" at bounding box center [564, 258] width 46 height 37
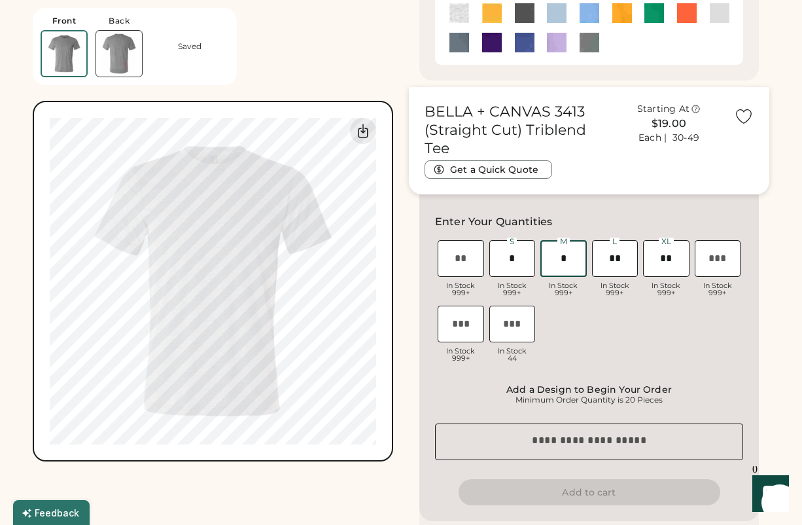
type input "*"
click at [589, 329] on div "XS In Stock 999+ S In Stock 999+ M In Stock 999+ L In Stock 999+ XL In Stock 99…" at bounding box center [589, 303] width 308 height 131
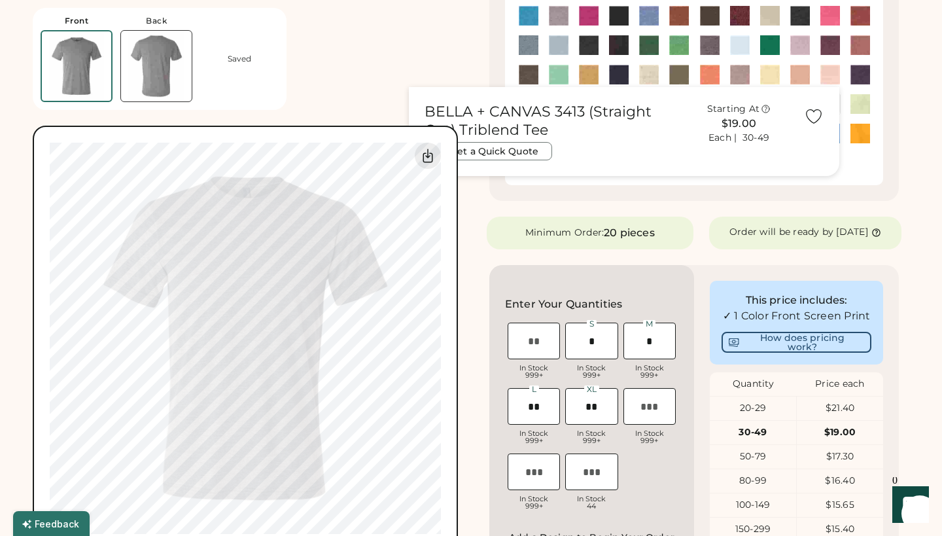
scroll to position [345, 0]
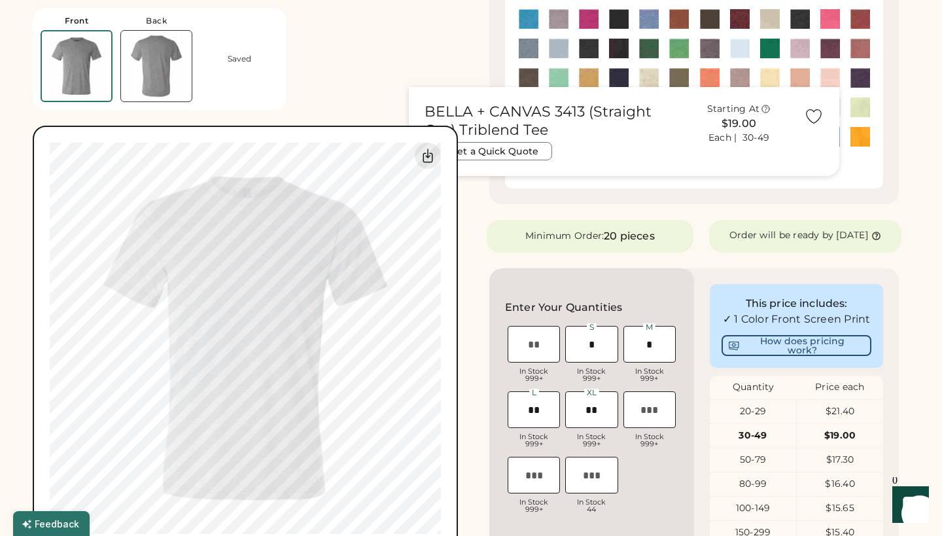
click at [559, 18] on img at bounding box center [559, 19] width 20 height 20
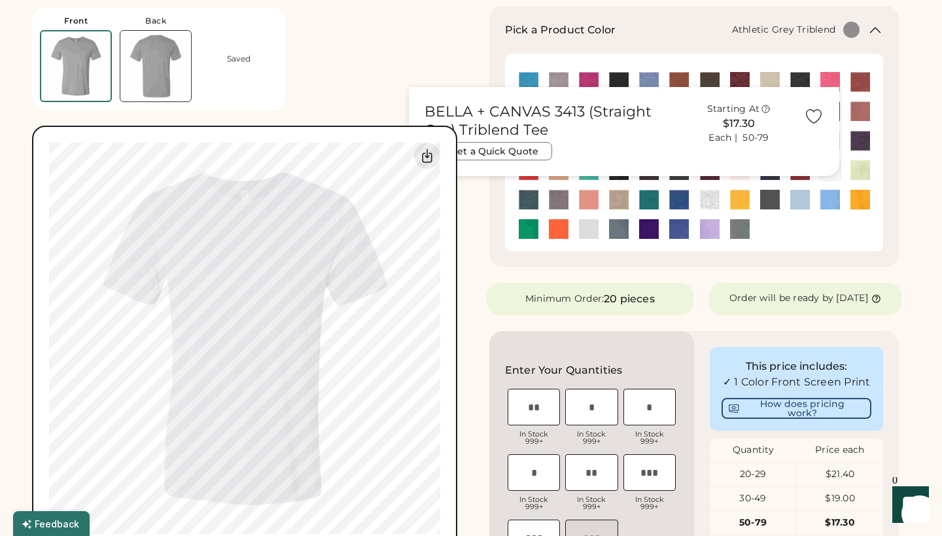
scroll to position [282, 0]
click at [529, 199] on img at bounding box center [529, 200] width 20 height 20
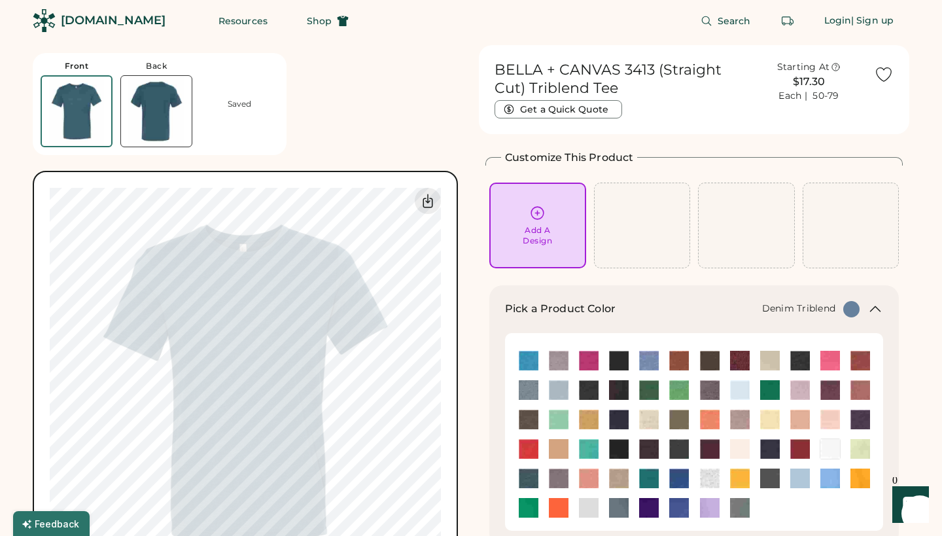
scroll to position [31, 0]
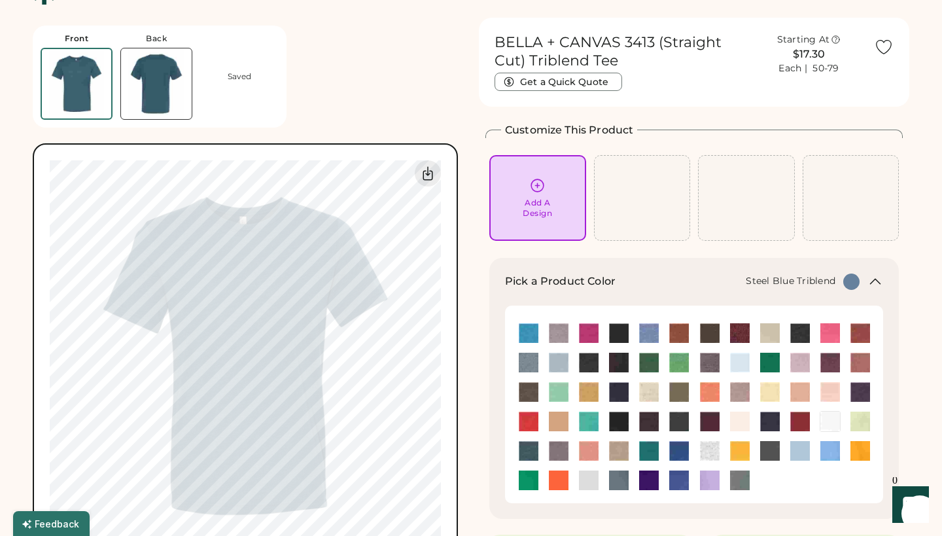
click at [558, 448] on img at bounding box center [559, 451] width 20 height 20
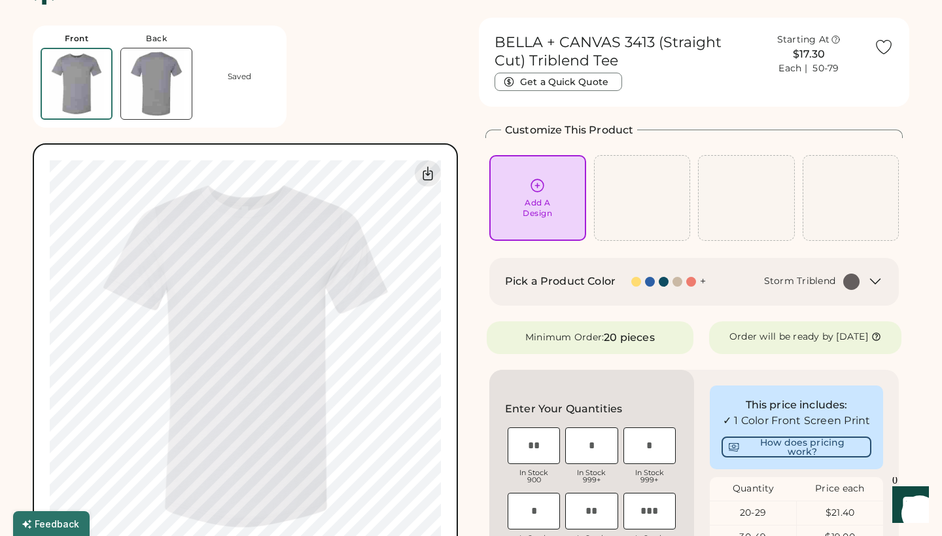
click at [876, 276] on icon at bounding box center [876, 282] width 16 height 16
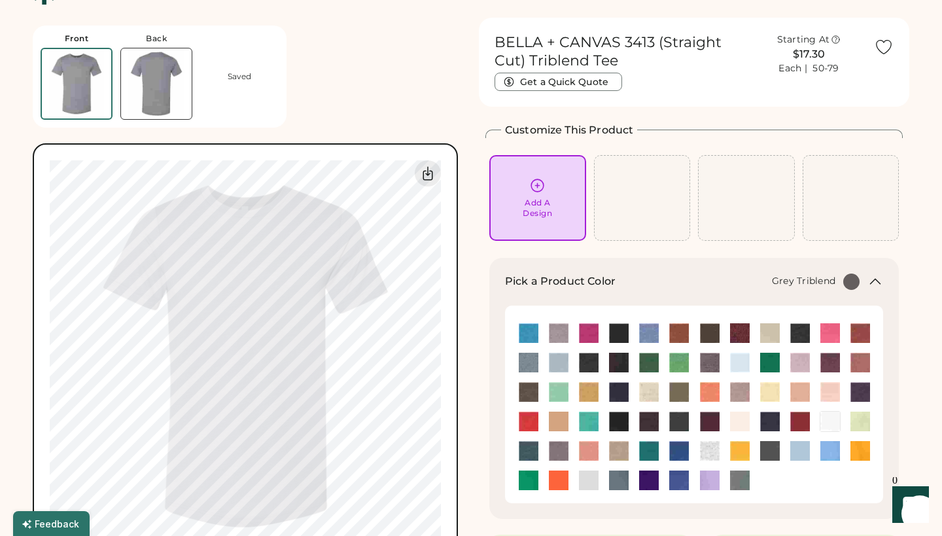
click at [710, 361] on img at bounding box center [710, 363] width 20 height 20
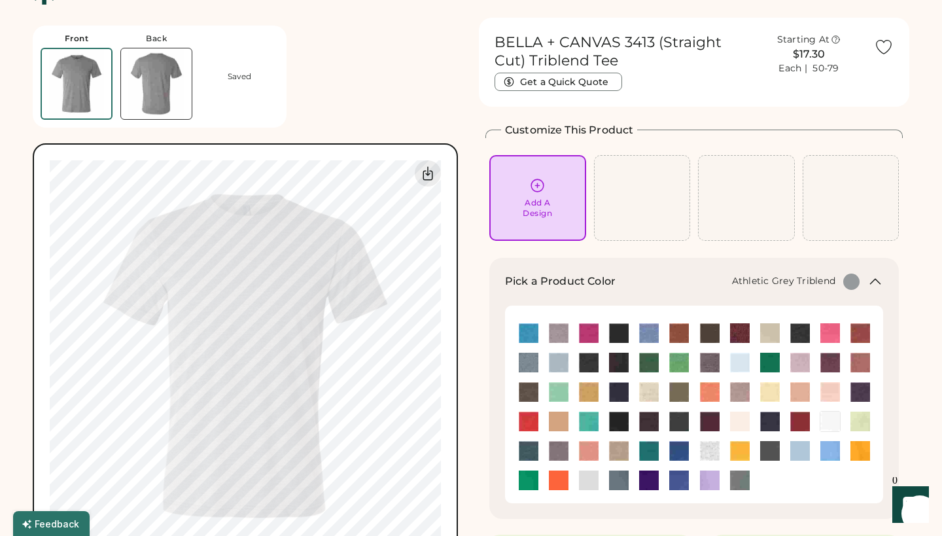
click at [557, 334] on img at bounding box center [559, 333] width 20 height 20
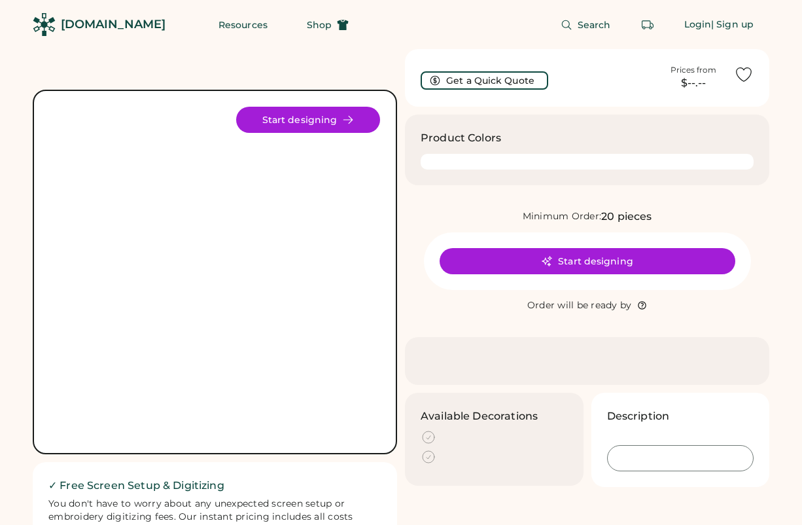
scroll to position [306, 0]
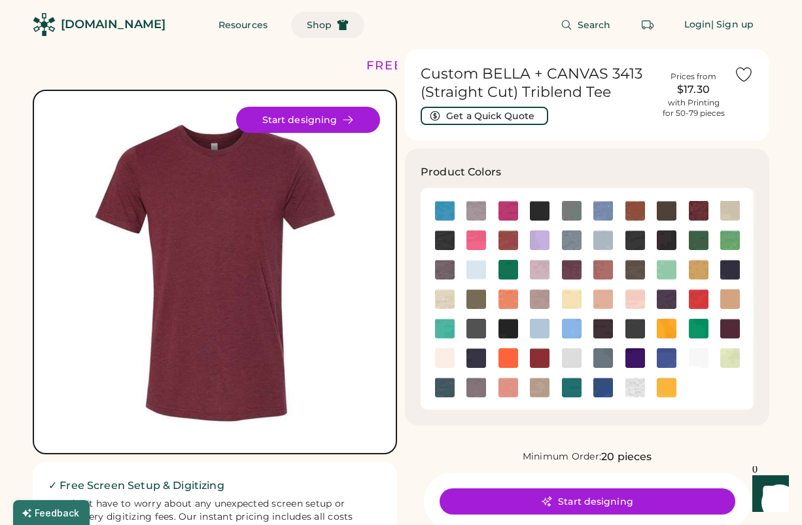
click at [307, 20] on span "Shop" at bounding box center [319, 24] width 25 height 9
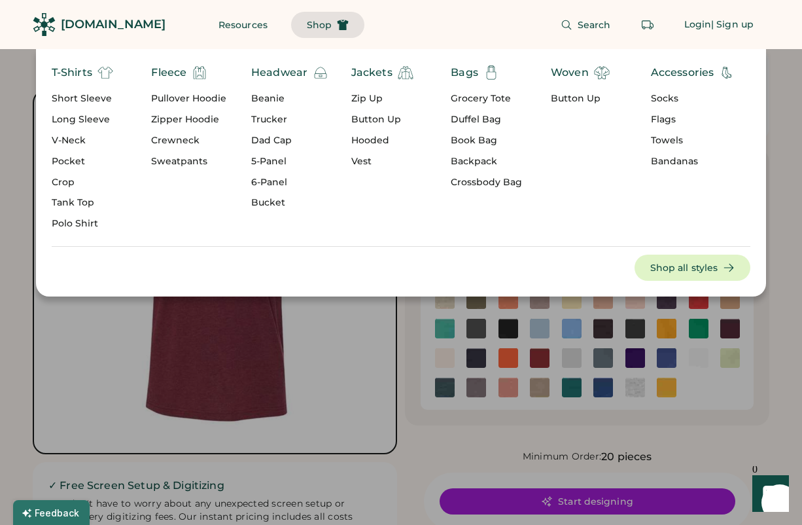
click at [70, 139] on div "V-Neck" at bounding box center [83, 140] width 62 height 13
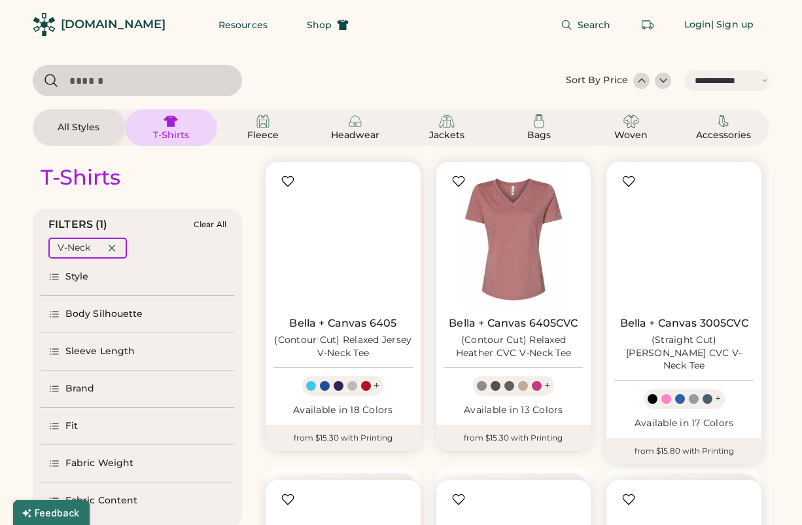
select select "*****"
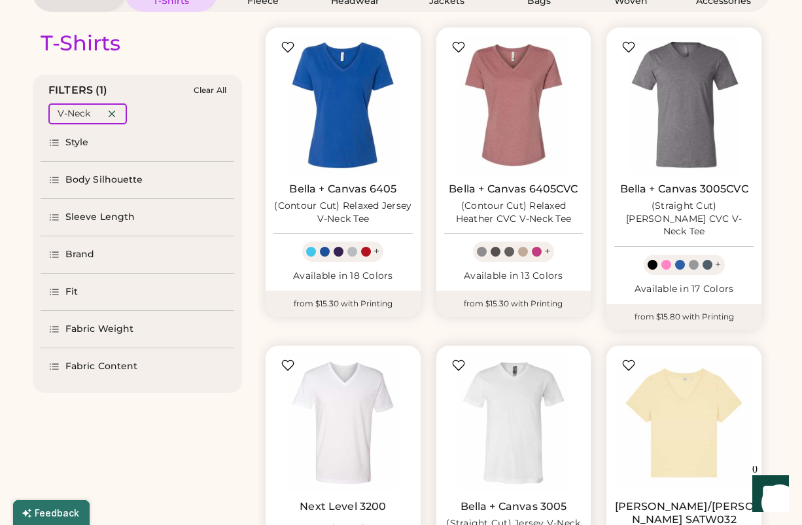
scroll to position [124, 0]
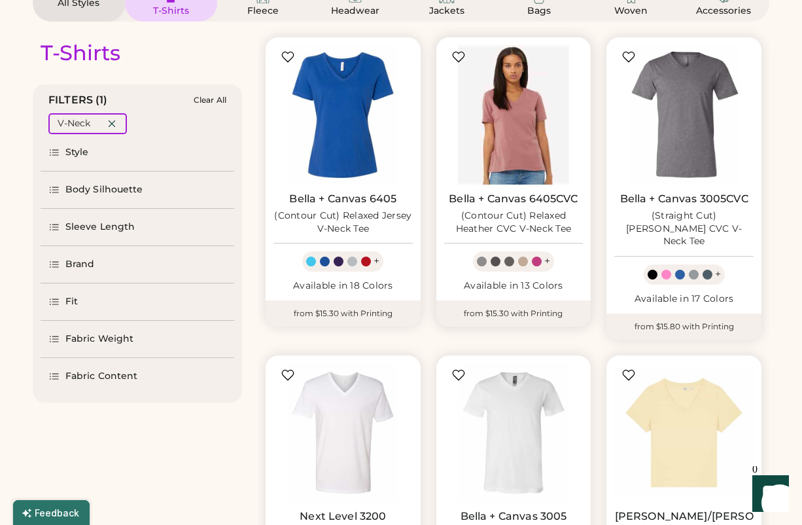
click at [522, 111] on img at bounding box center [513, 114] width 139 height 139
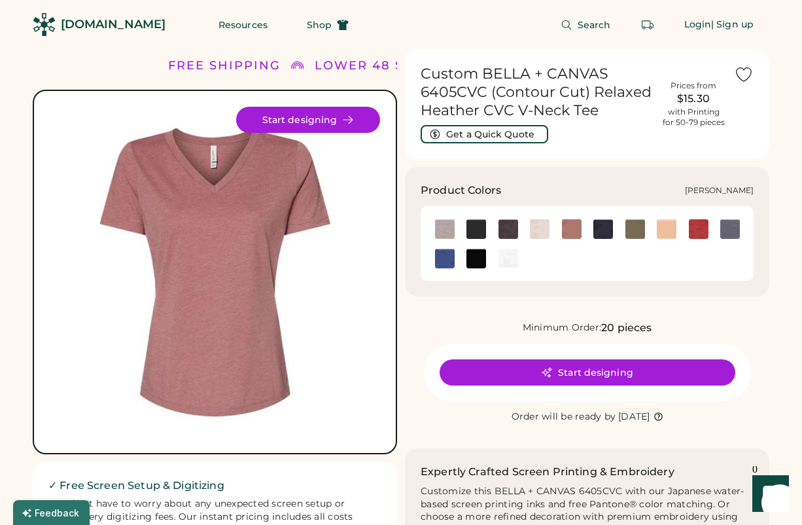
click at [728, 229] on img at bounding box center [731, 229] width 20 height 20
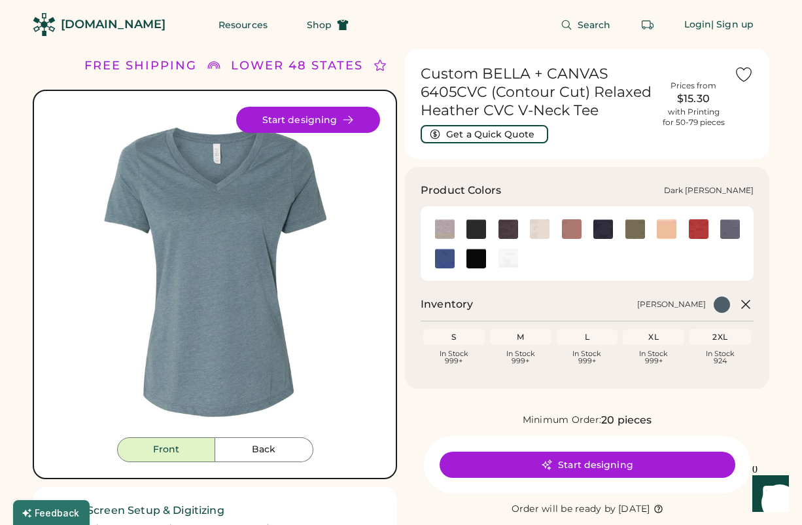
click at [510, 224] on img at bounding box center [509, 229] width 20 height 20
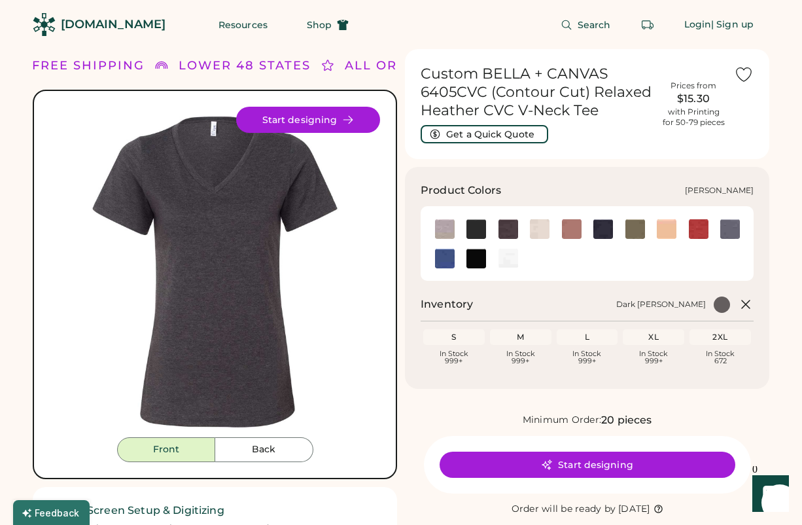
click at [474, 231] on img at bounding box center [477, 229] width 20 height 20
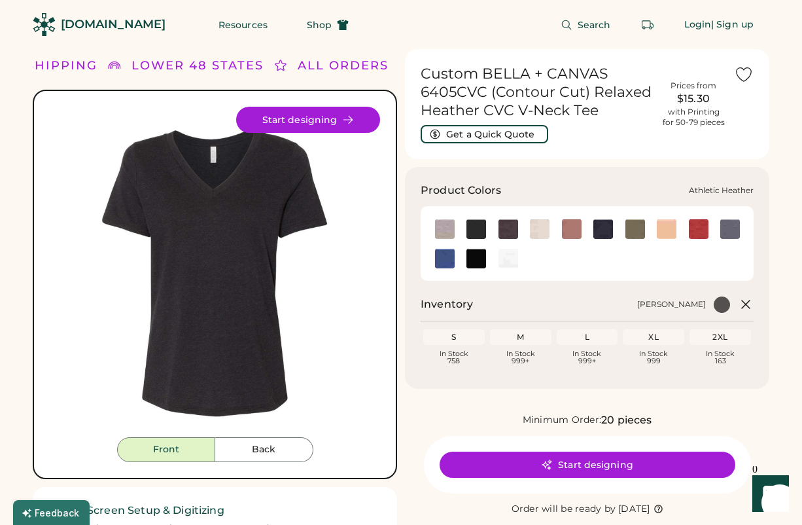
click at [446, 226] on img at bounding box center [445, 229] width 20 height 20
